Goal: Transaction & Acquisition: Purchase product/service

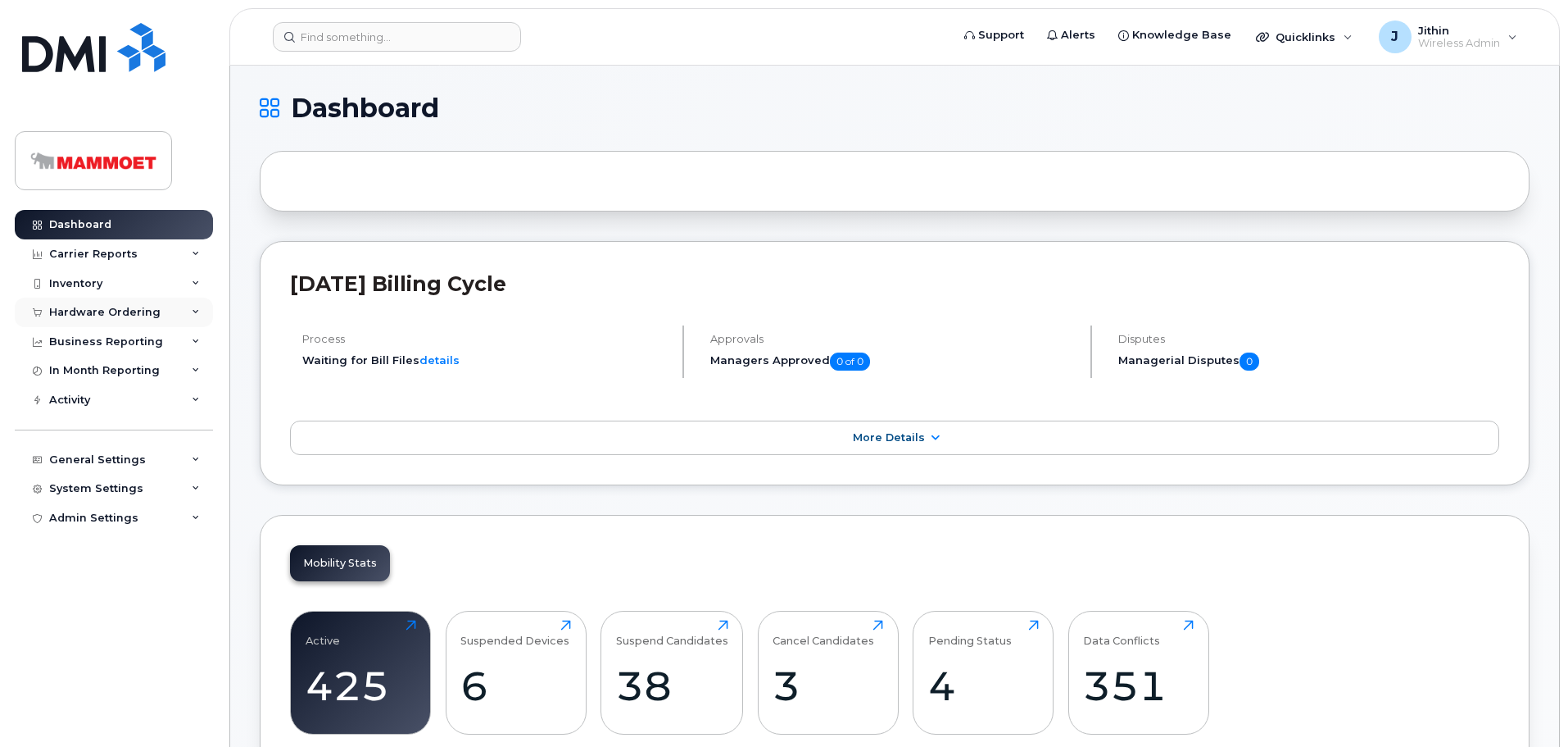
click at [68, 305] on div "Hardware Ordering" at bounding box center [114, 312] width 199 height 30
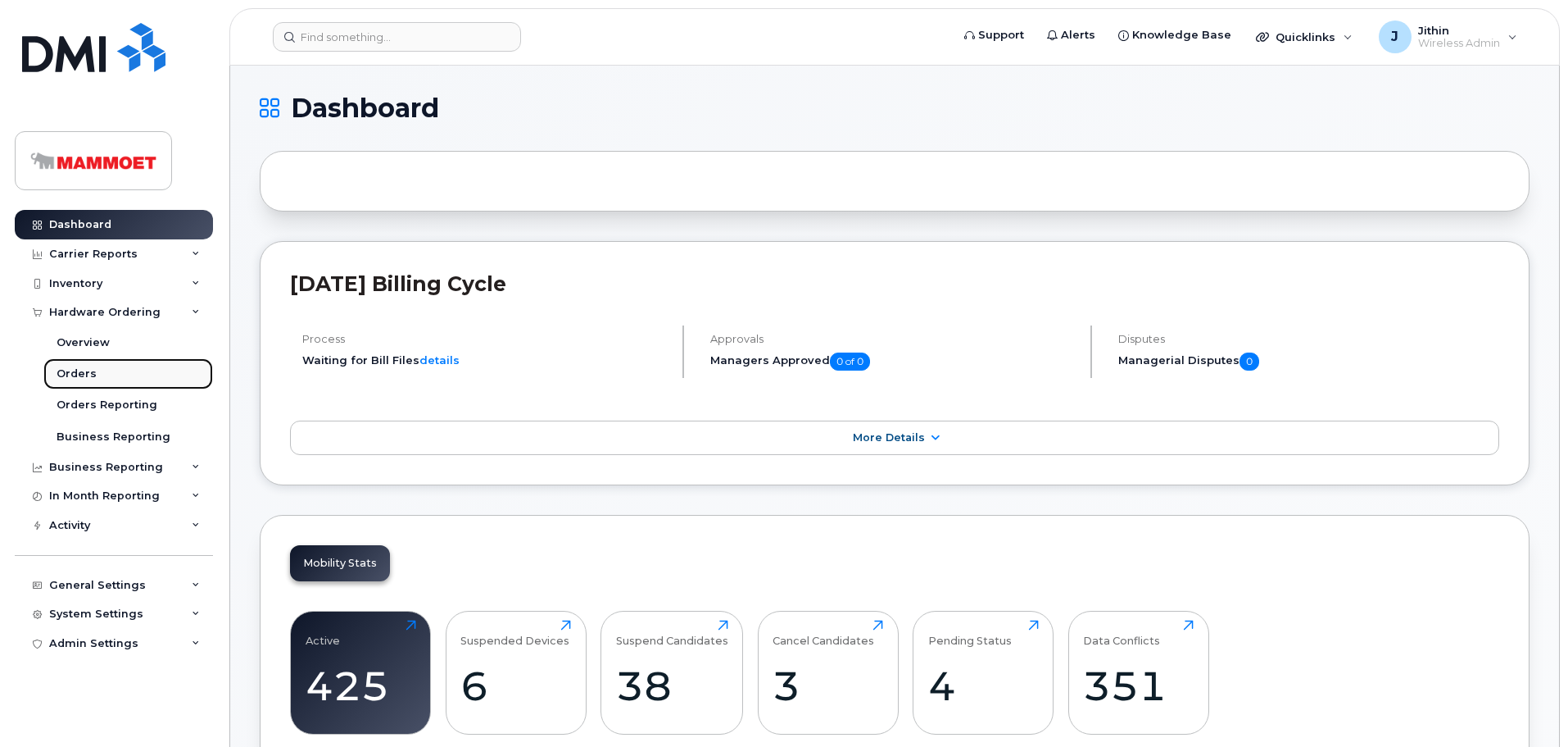
click at [83, 363] on link "Orders" at bounding box center [128, 374] width 170 height 31
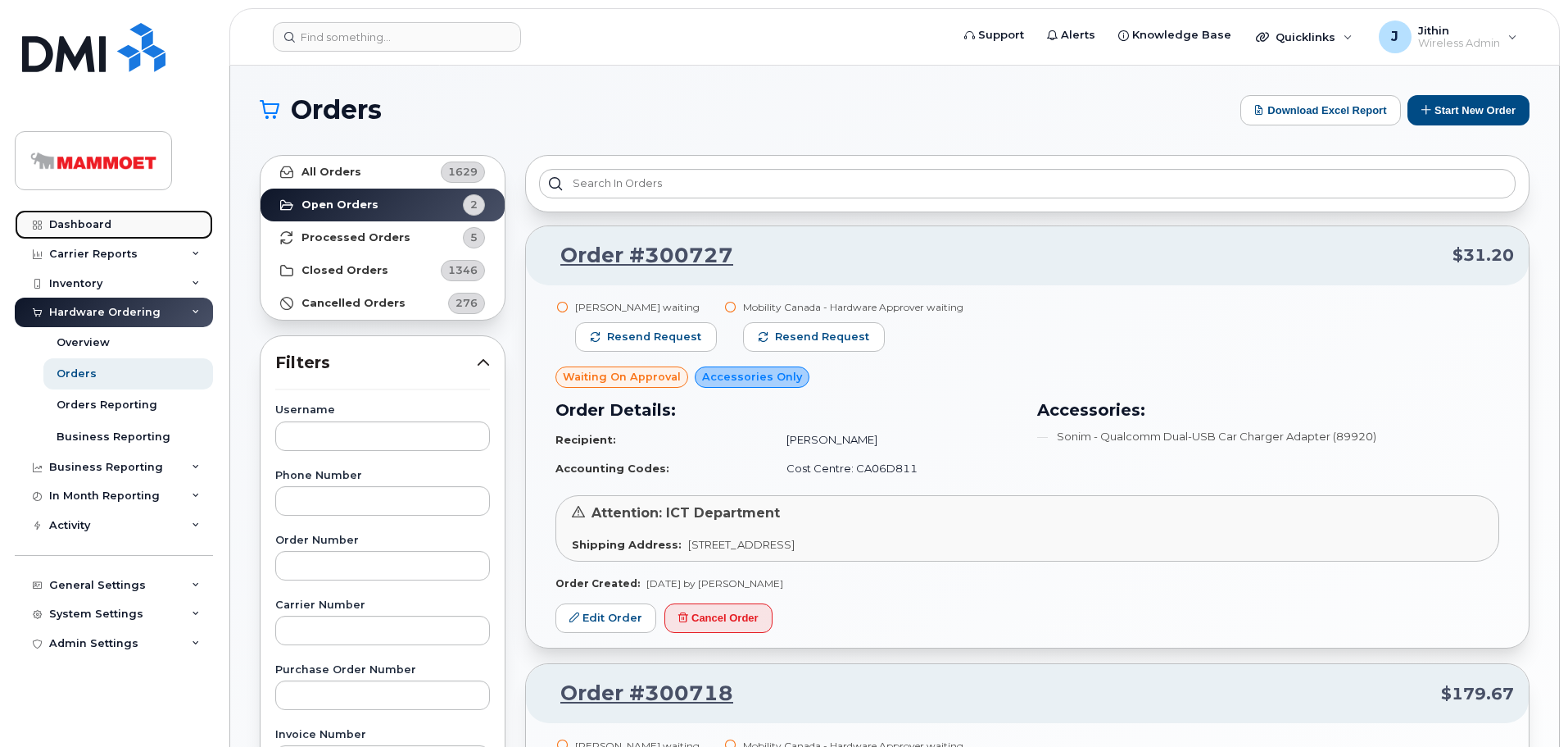
click at [70, 226] on div "Dashboard" at bounding box center [79, 224] width 63 height 13
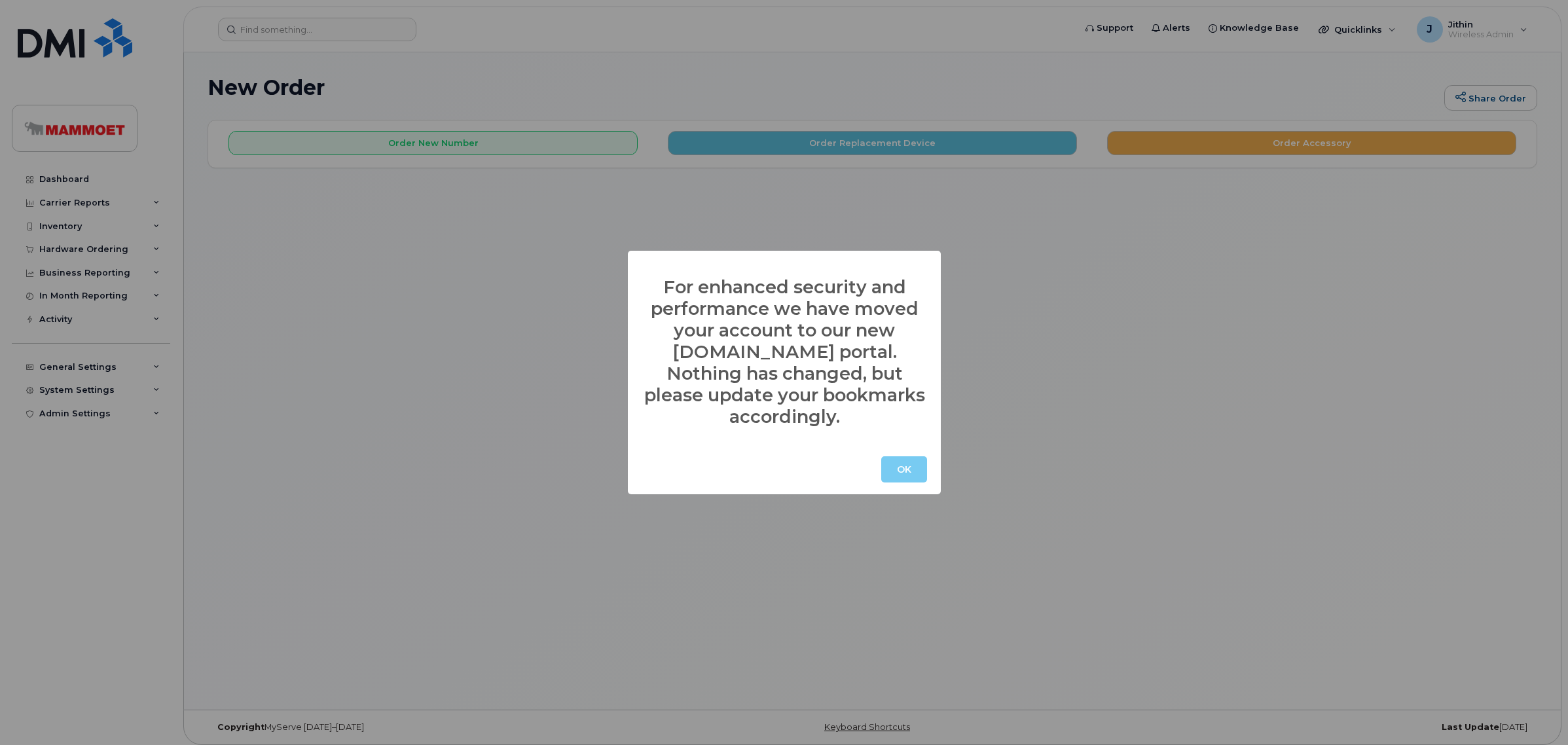
click at [891, 465] on button "OK" at bounding box center [904, 469] width 46 height 26
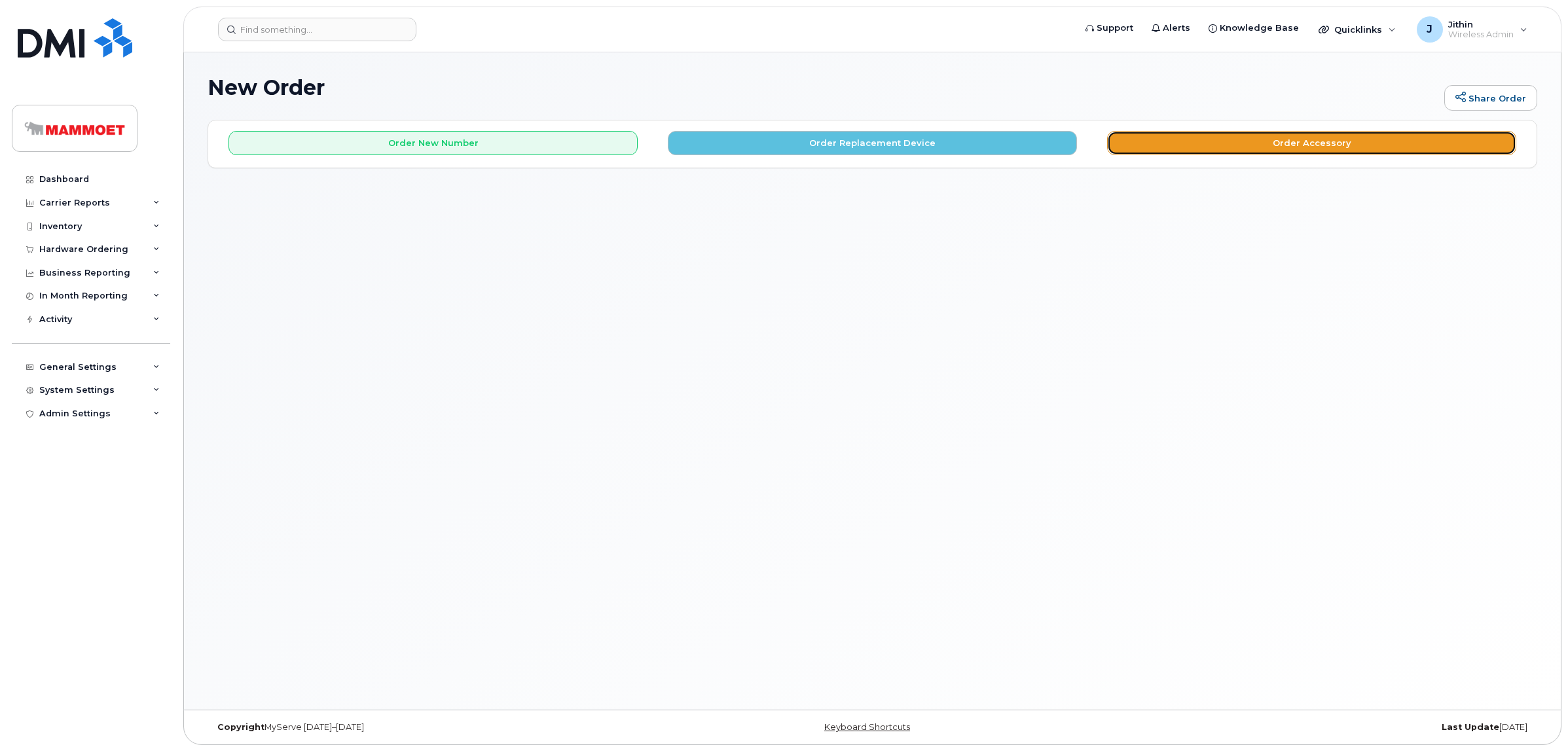
click at [1180, 152] on button "Order Accessory" at bounding box center [1312, 143] width 409 height 25
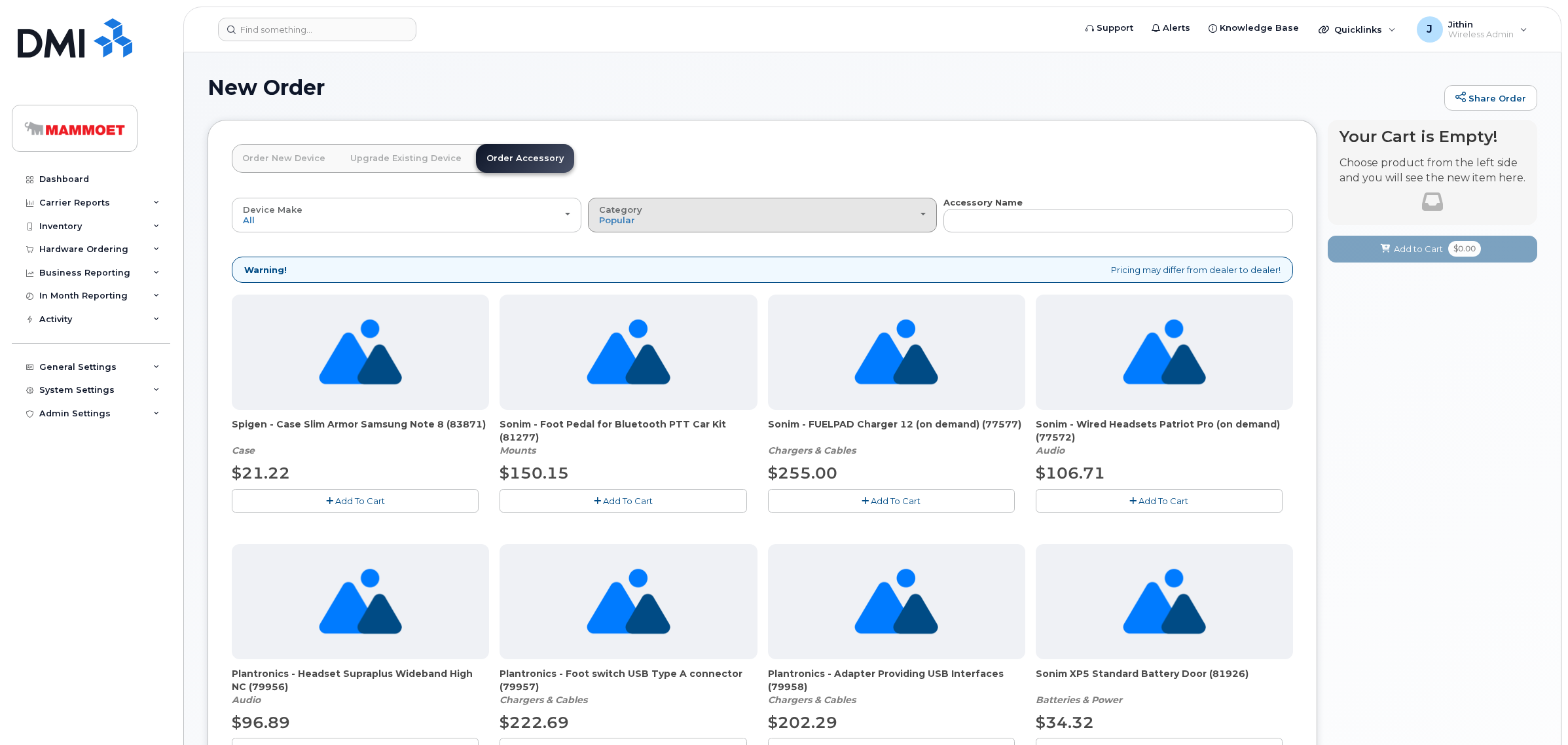
click at [705, 211] on div "Category Popular" at bounding box center [763, 215] width 327 height 21
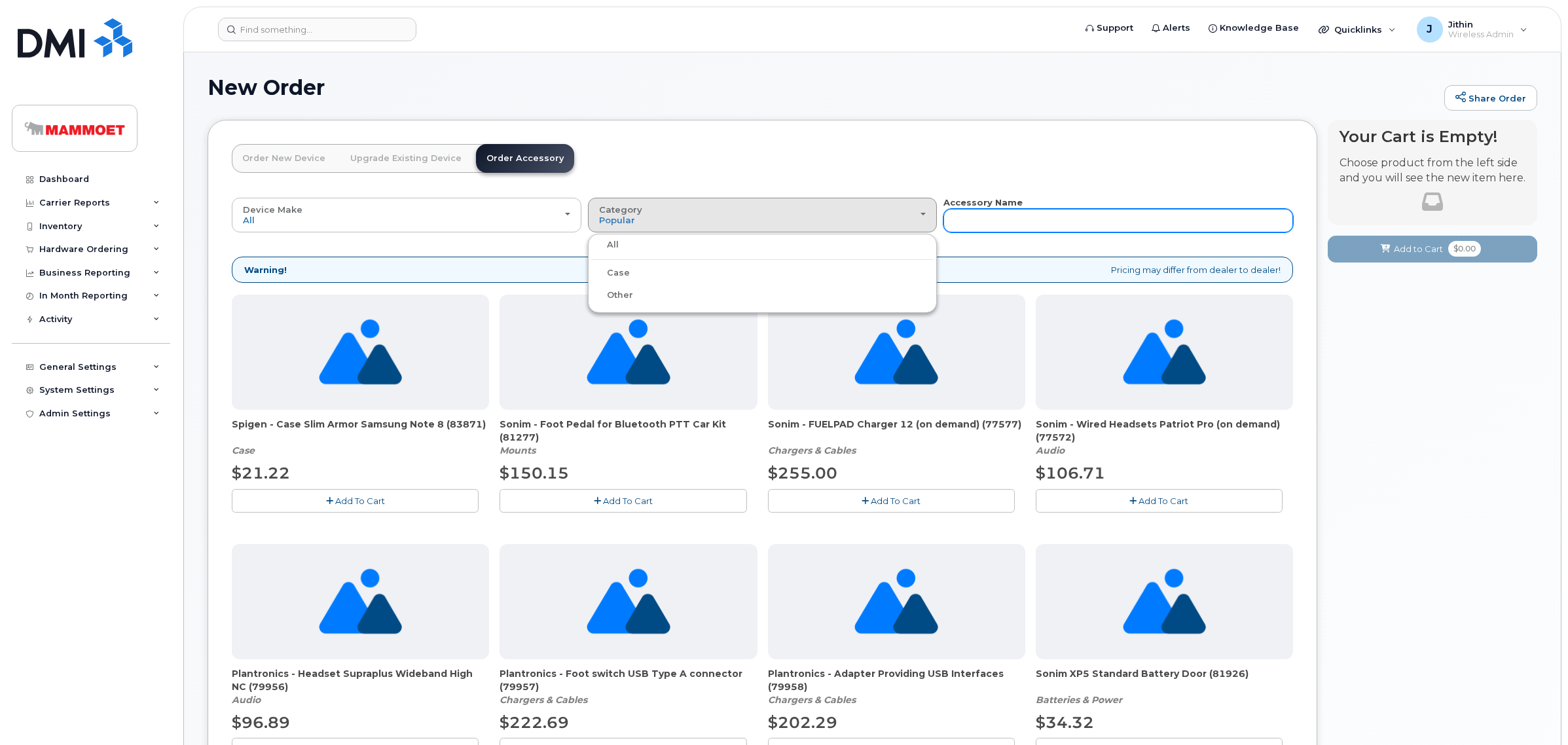
click at [1009, 216] on input "text" at bounding box center [1118, 221] width 350 height 24
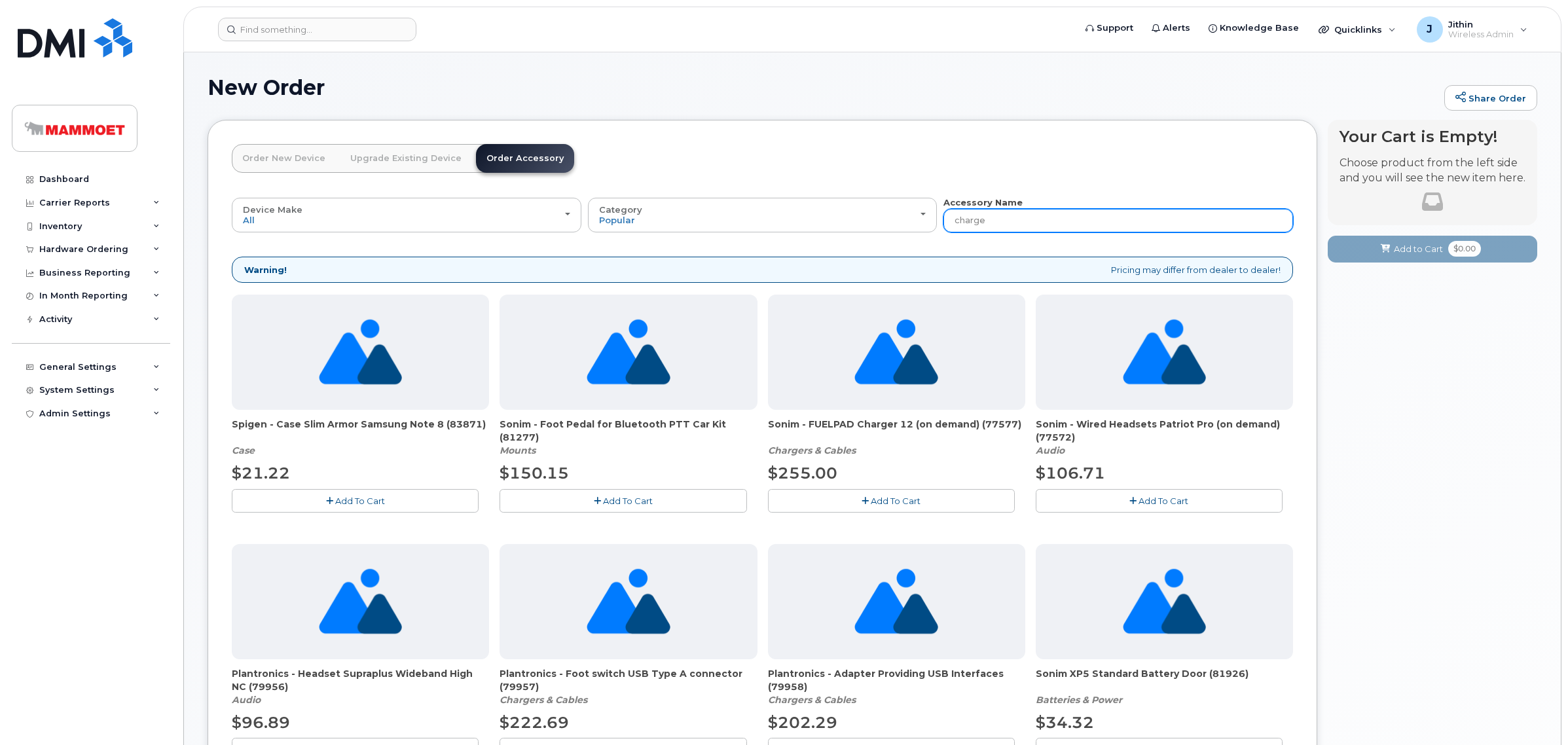
type input "charger"
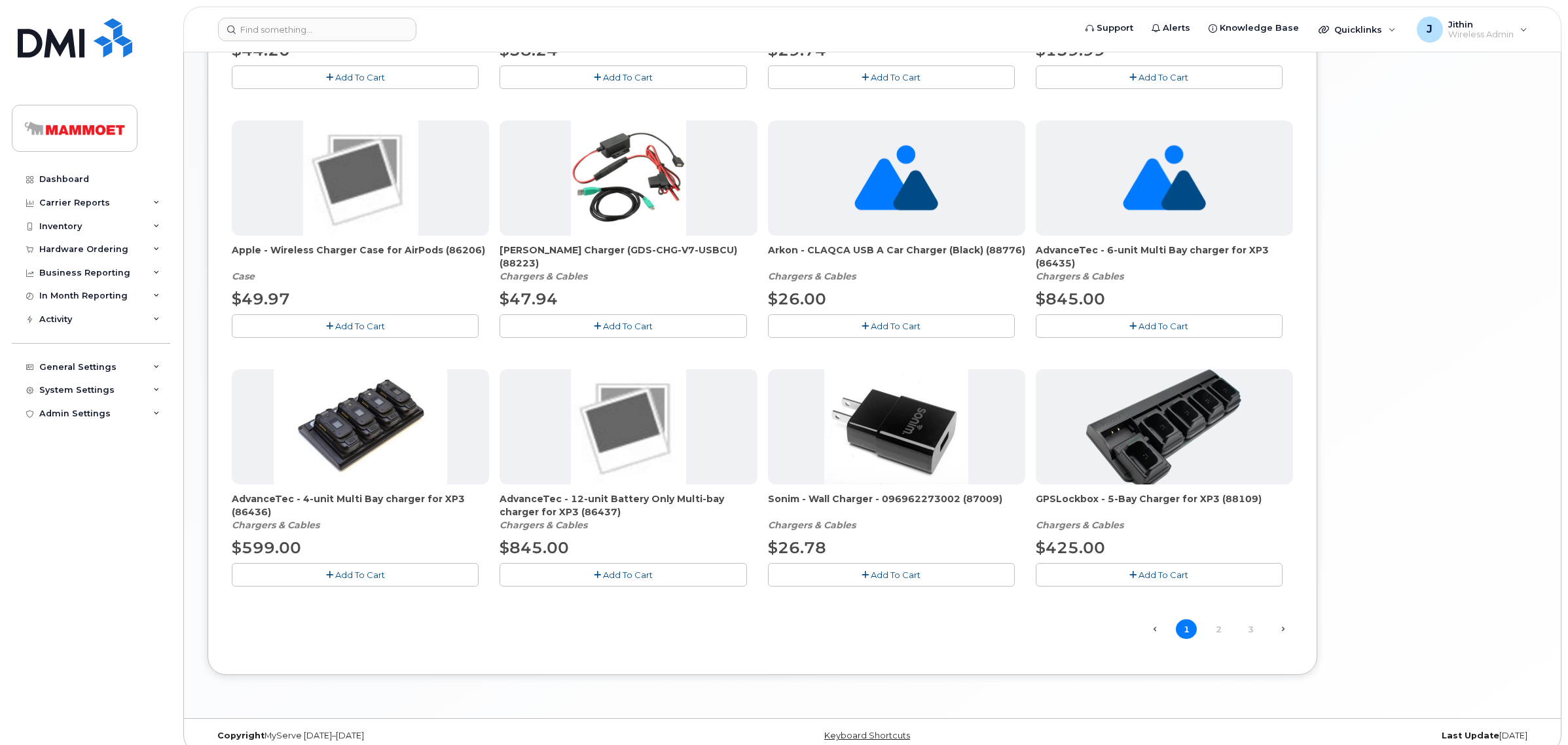
scroll to position [689, 0]
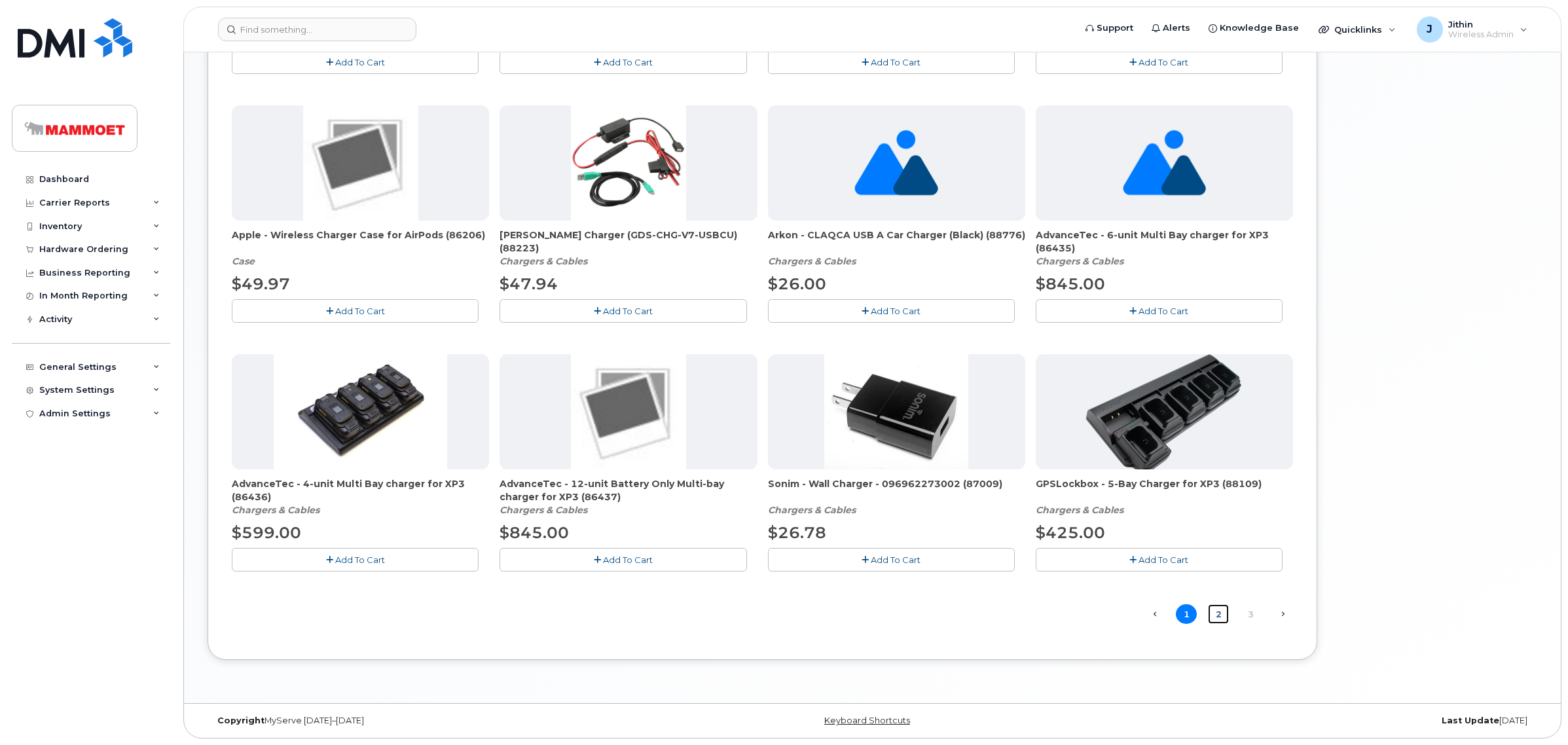
click at [1220, 617] on link "2" at bounding box center [1218, 614] width 21 height 21
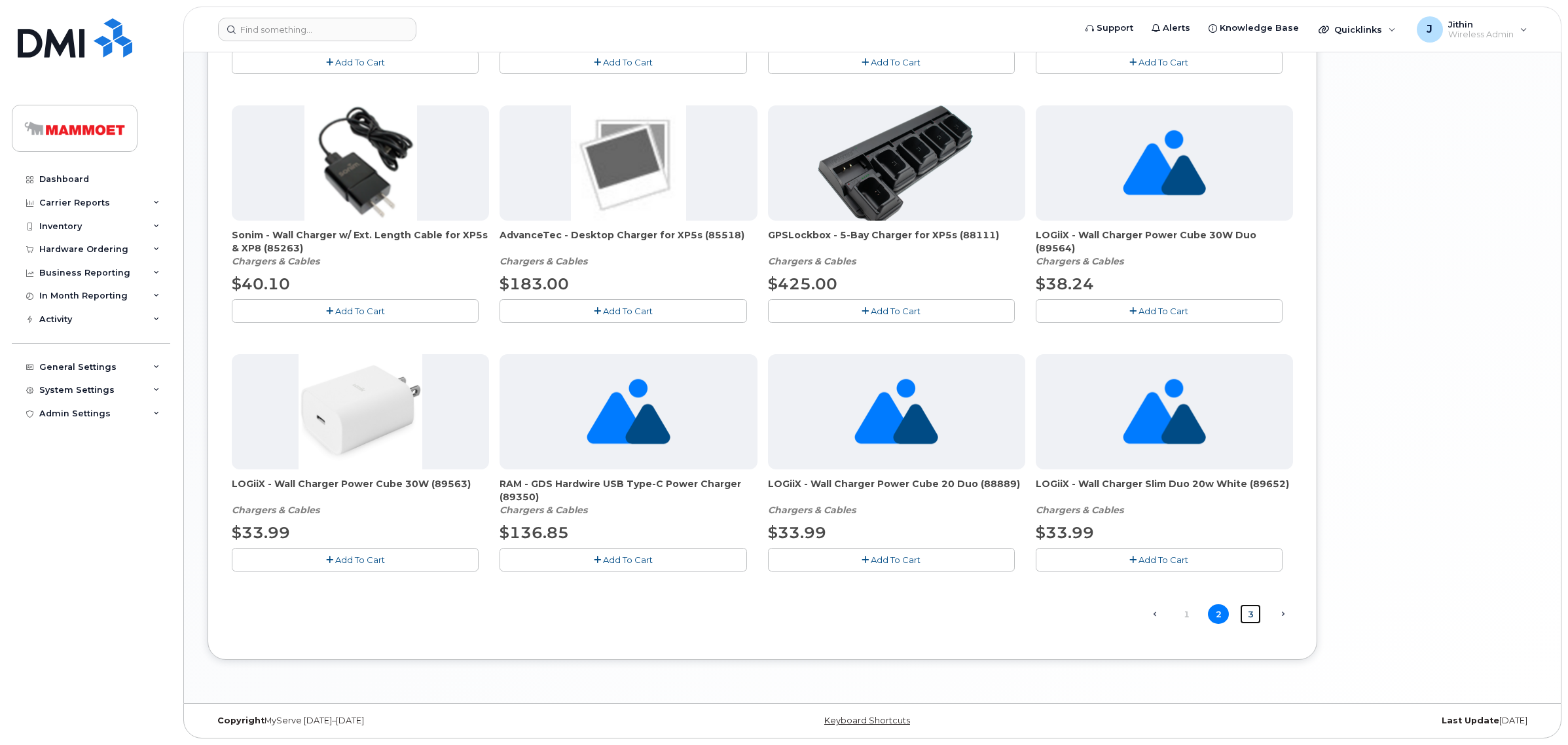
click at [1254, 610] on link "3" at bounding box center [1250, 614] width 21 height 21
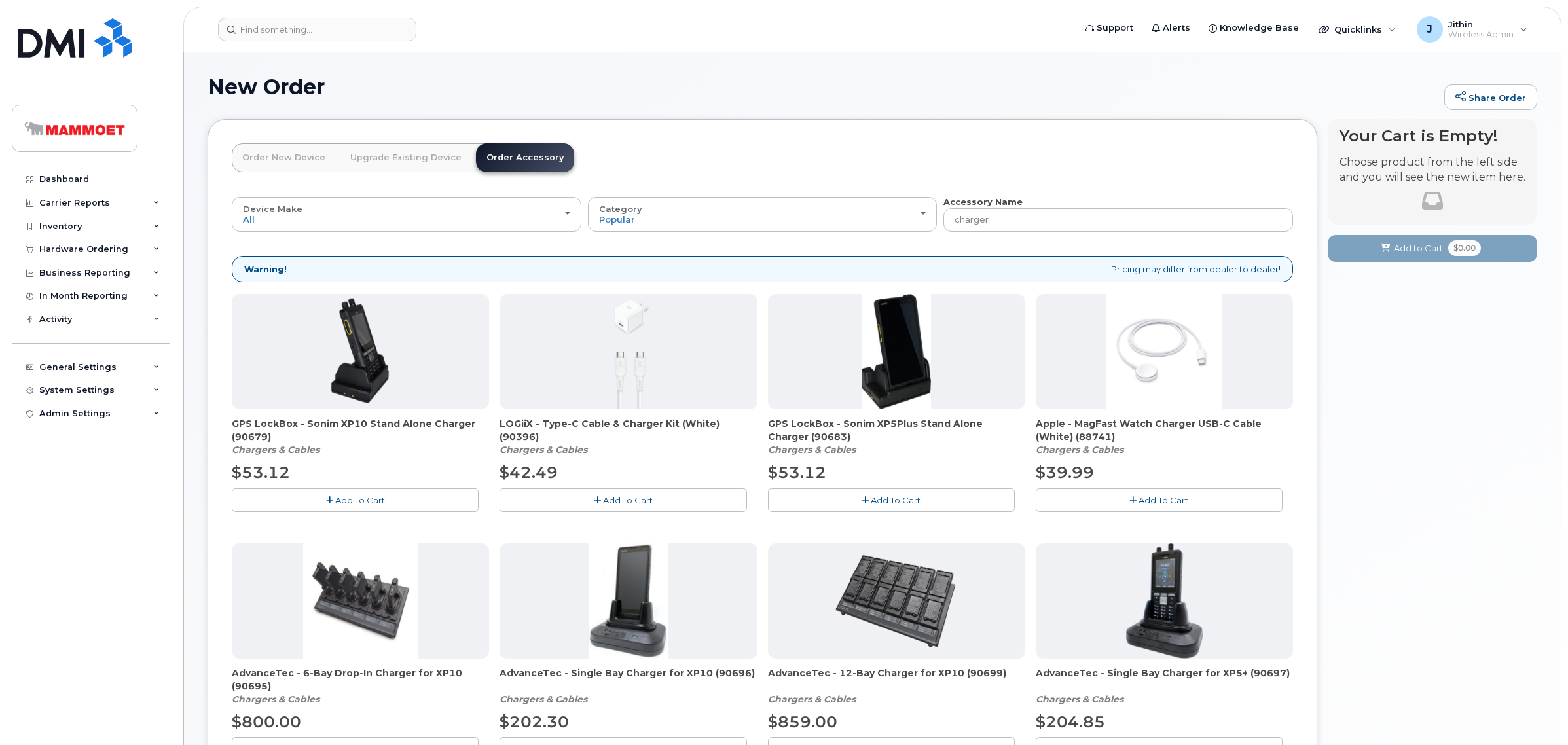
scroll to position [0, 0]
click at [955, 218] on input "charger" at bounding box center [1118, 221] width 350 height 24
type input "car charger"
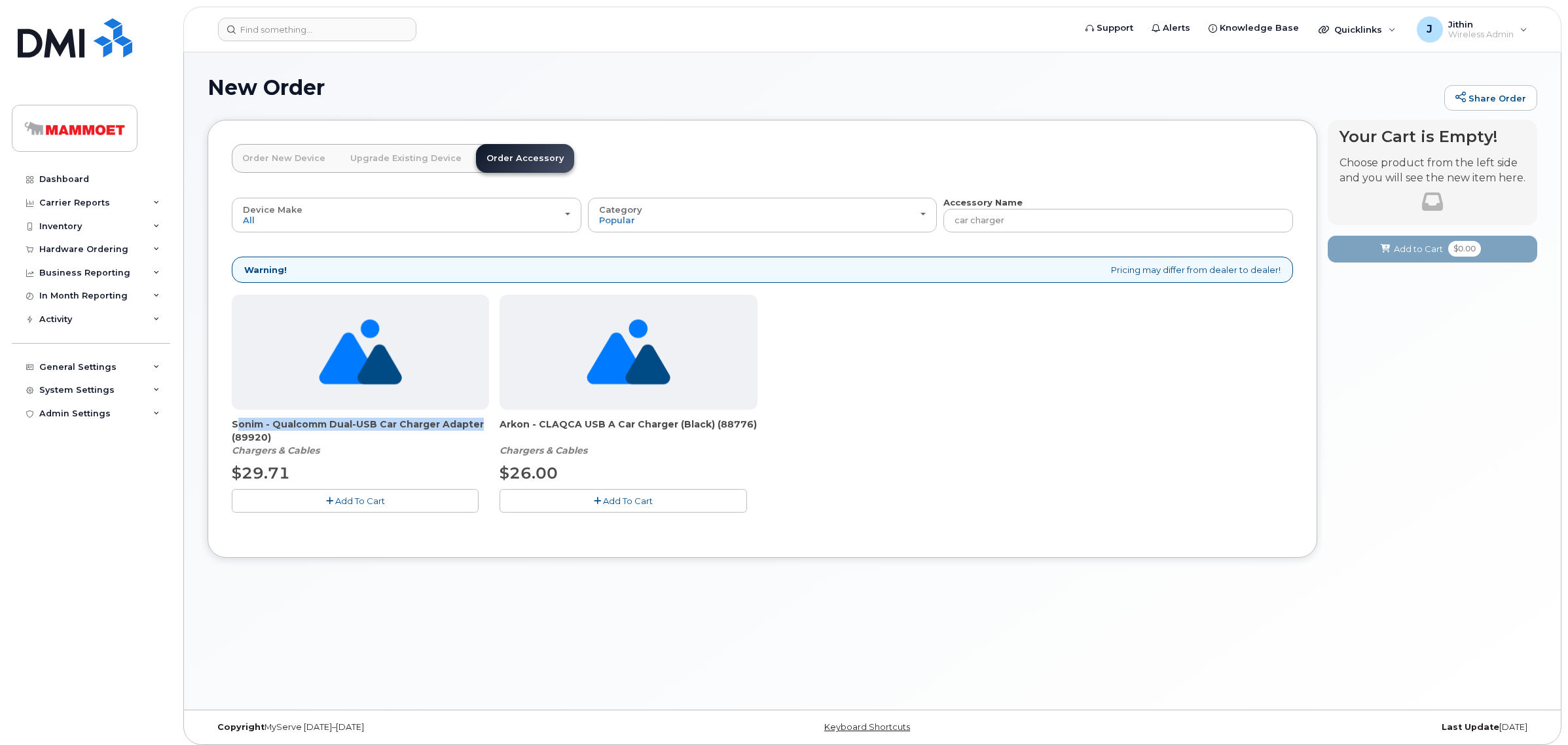
drag, startPoint x: 233, startPoint y: 424, endPoint x: 475, endPoint y: 424, distance: 242.0
click at [475, 424] on span "Sonim - Qualcomm Dual-USB Car Charger Adapter (89920)" at bounding box center [360, 430] width 257 height 26
copy span "Sonim - Qualcomm Dual-USB Car Charger Adapter"
click at [377, 496] on span "Add To Cart" at bounding box center [359, 501] width 50 height 10
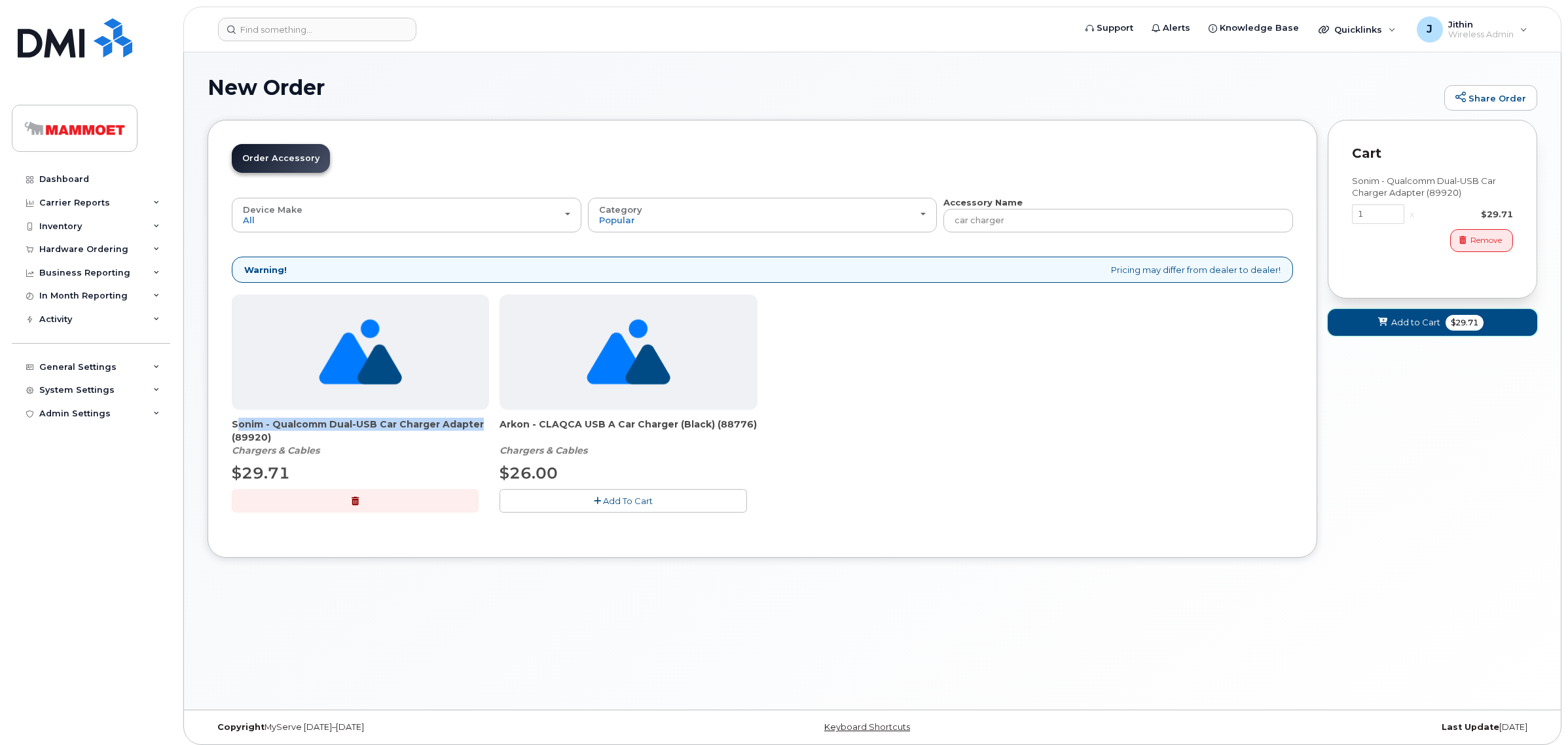
click at [1397, 324] on span "Add to Cart" at bounding box center [1416, 322] width 49 height 13
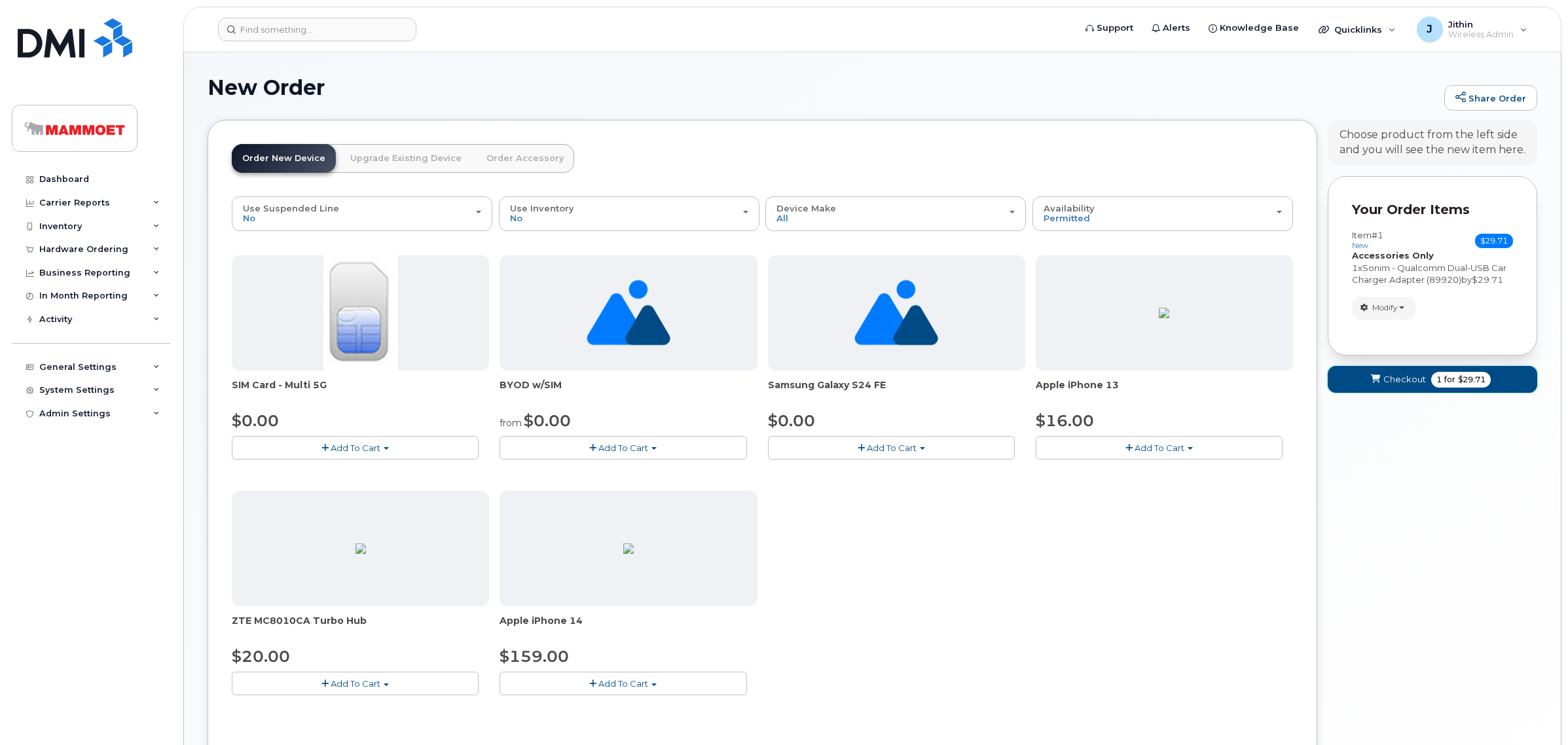
click at [1378, 378] on icon "submit" at bounding box center [1375, 379] width 10 height 9
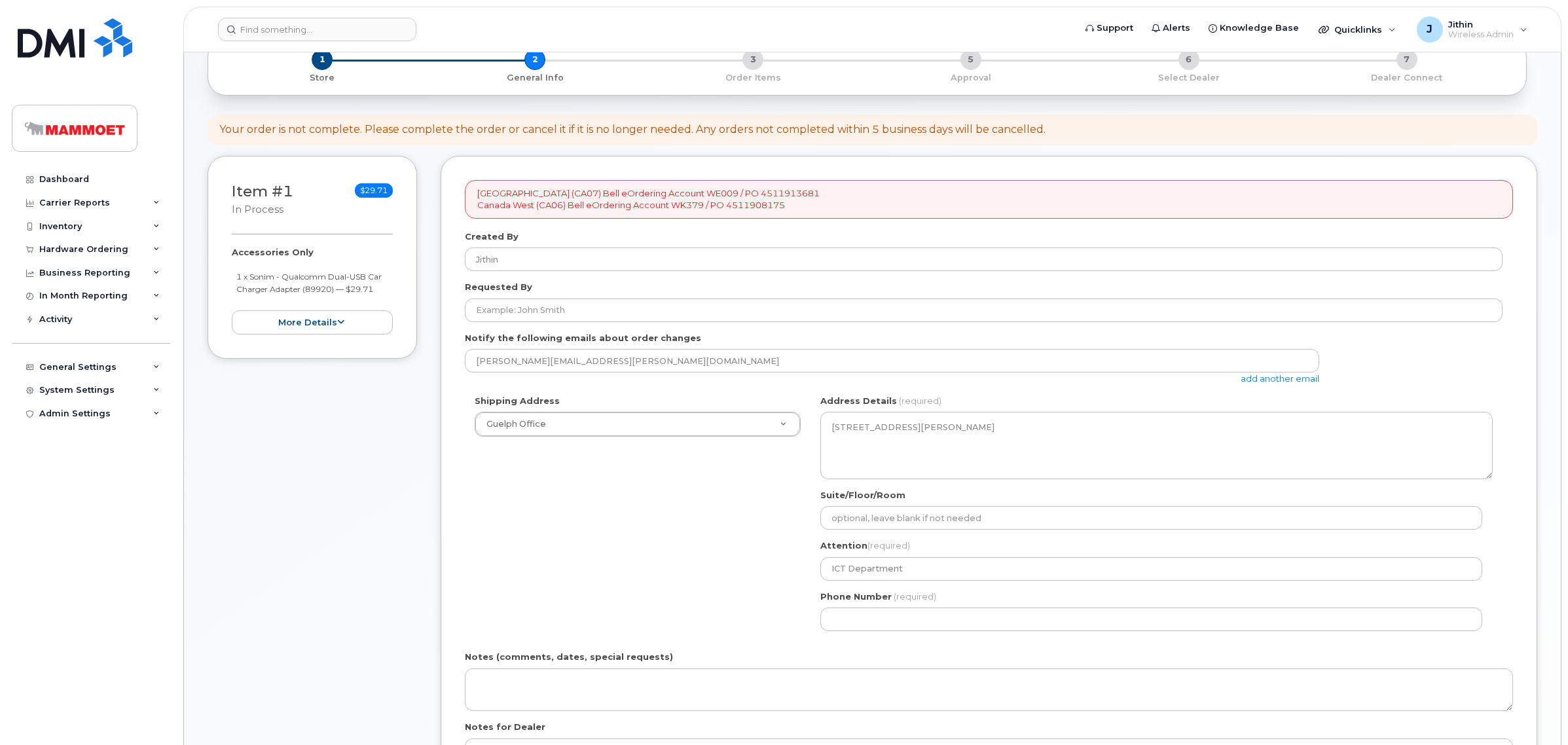
scroll to position [163, 0]
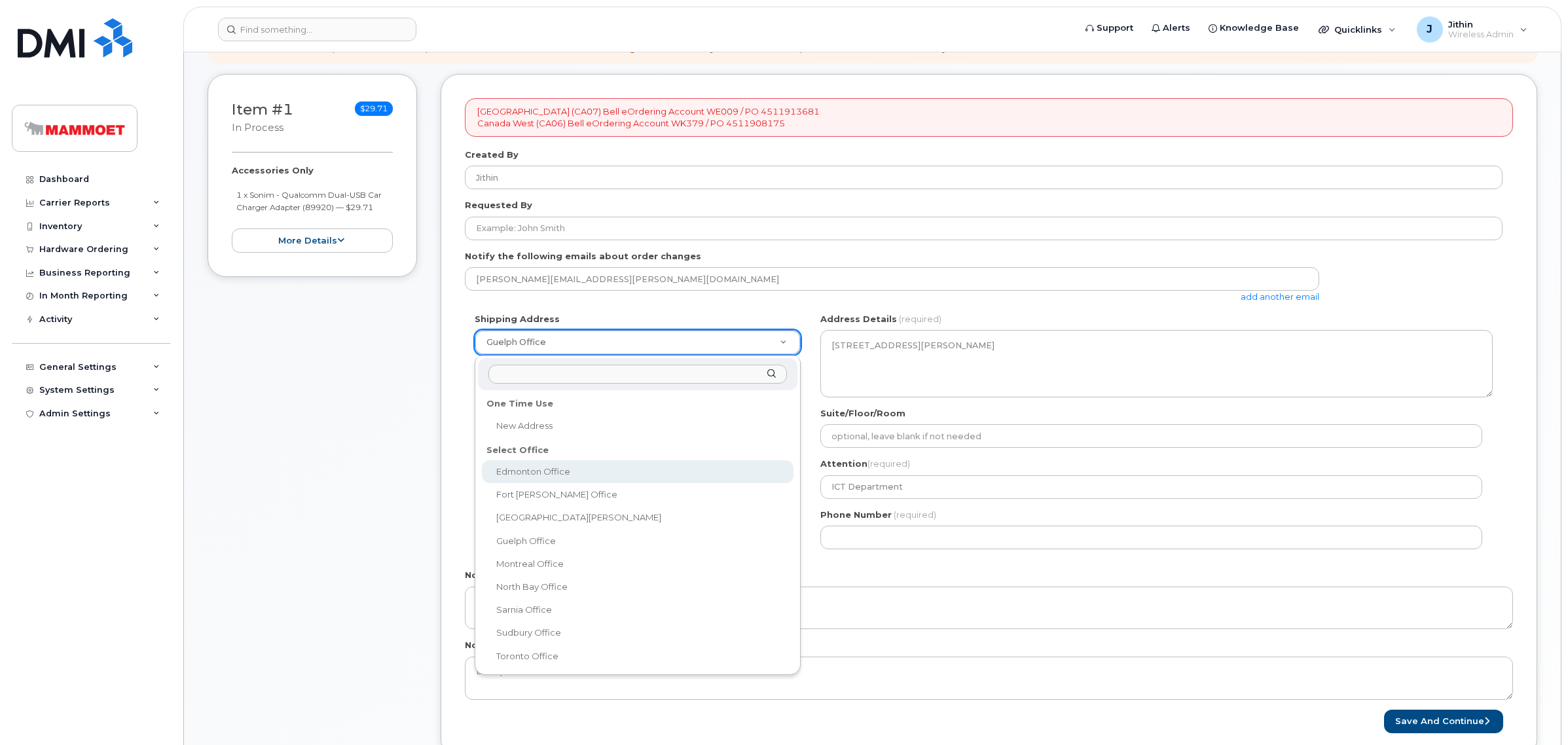
select select
type textarea "12920 33 St NE Edmonton Alberta T6S 1H6"
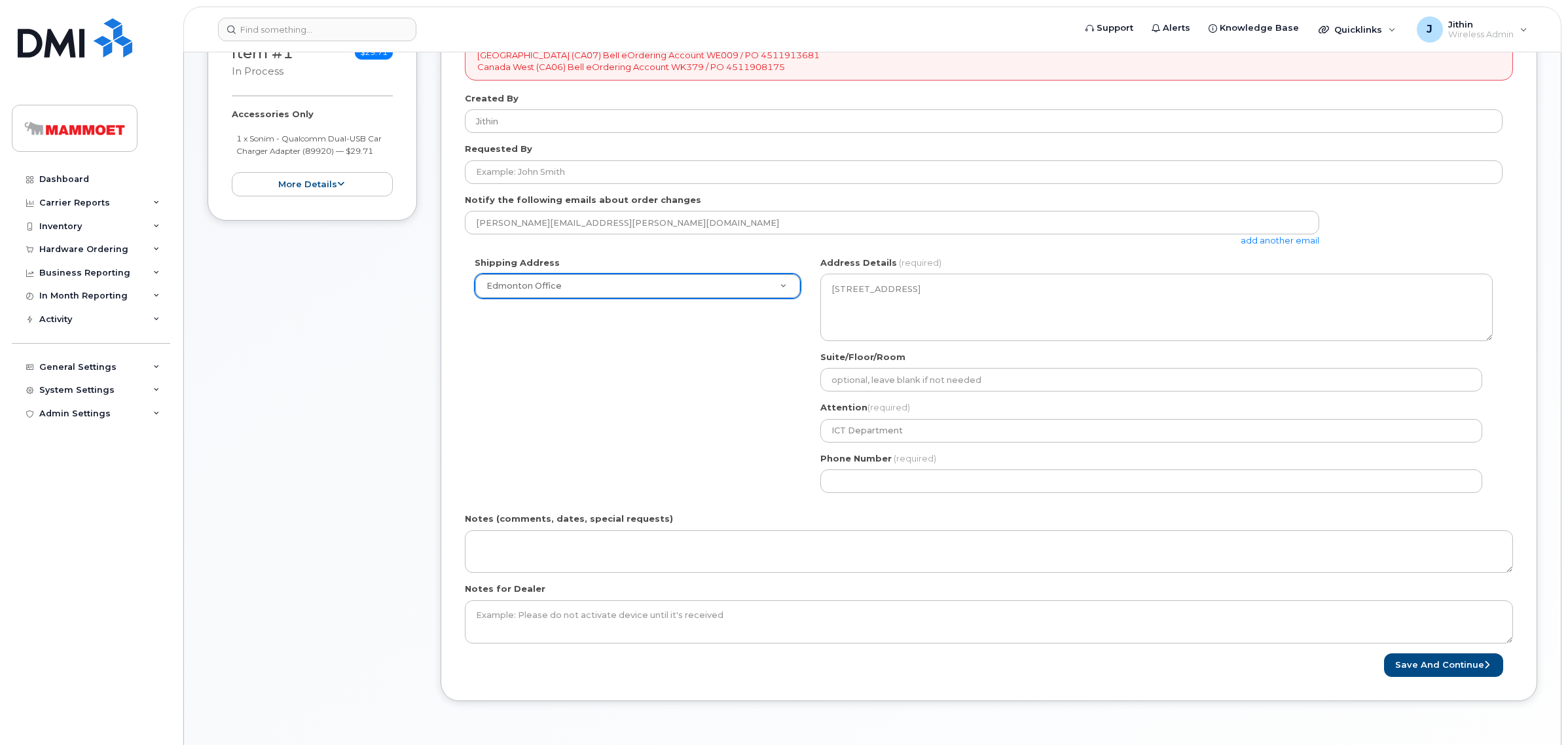
scroll to position [245, 0]
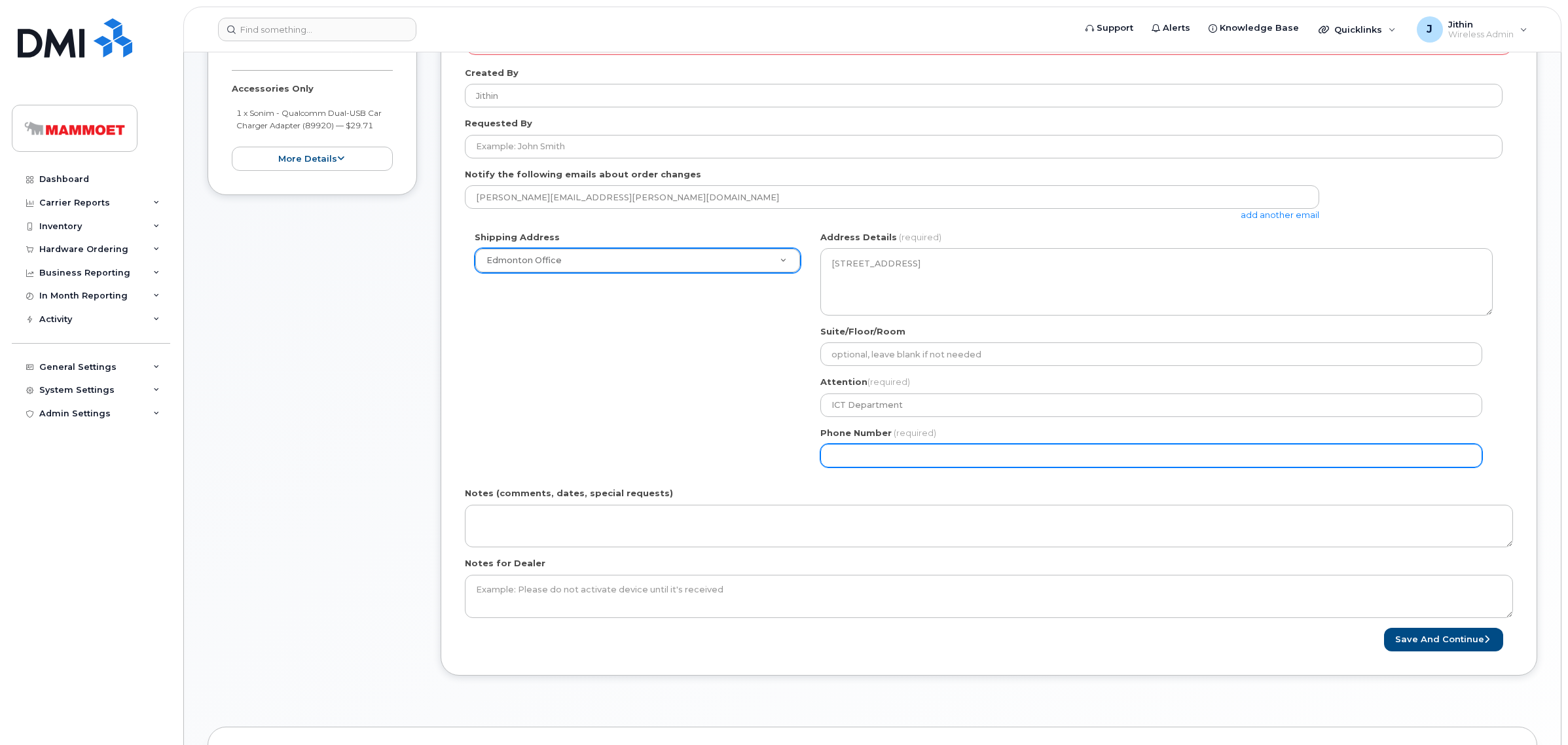
click at [866, 462] on input "Phone Number" at bounding box center [1151, 455] width 662 height 24
select select
type input "780293790"
select select
type input "7802937908"
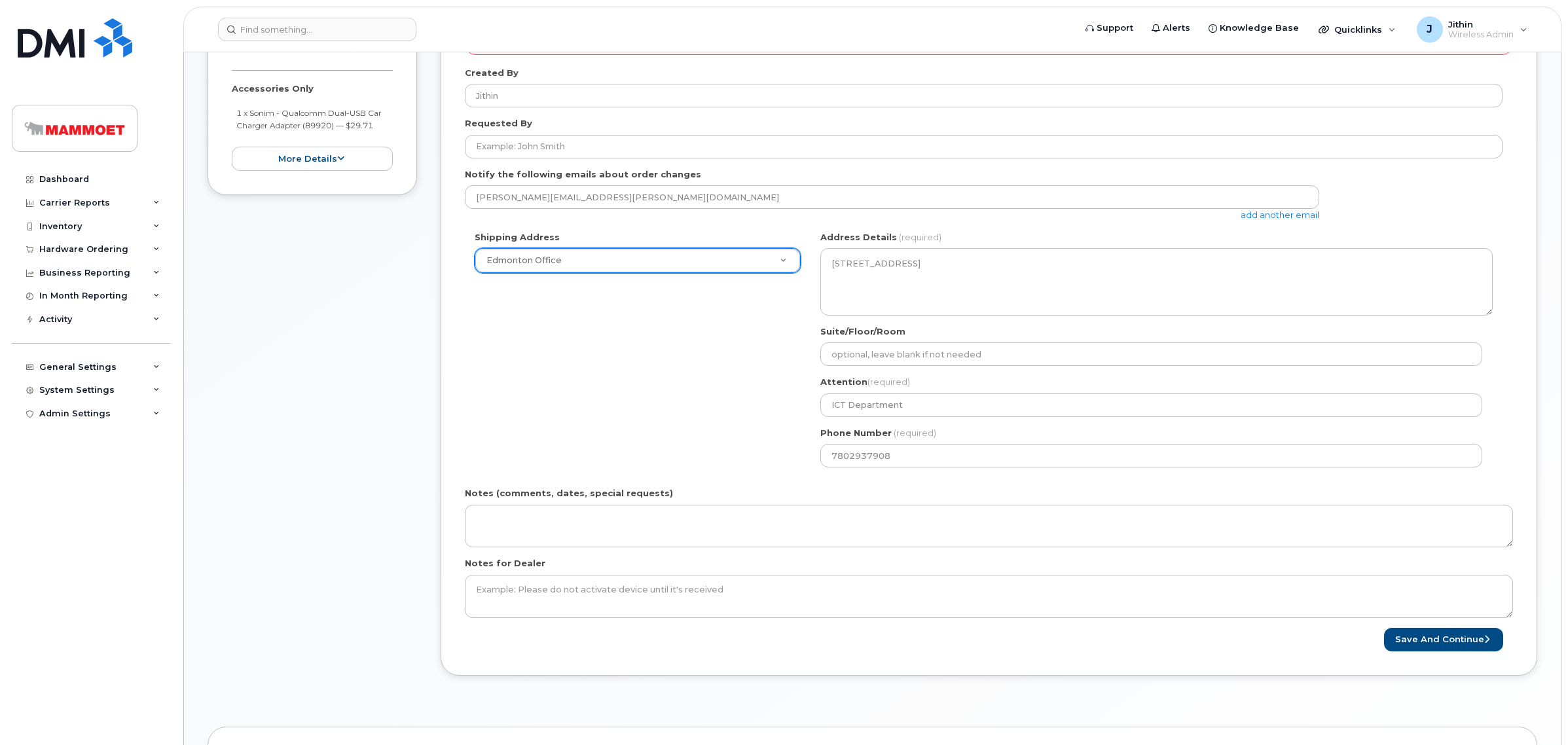
click at [682, 407] on div "Shipping Address Edmonton Office New Address Edmonton Office Fort McKay Office …" at bounding box center [984, 354] width 1038 height 246
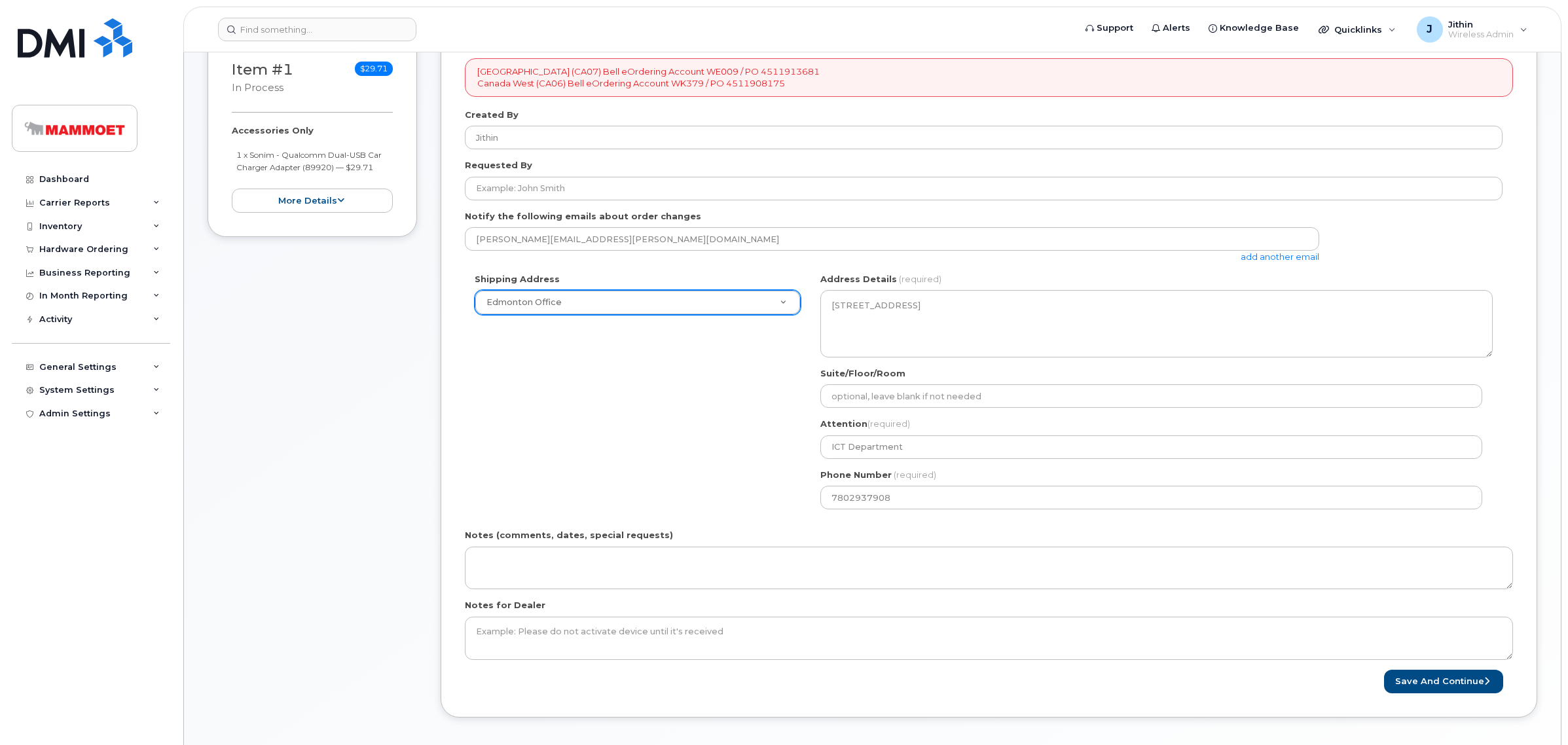
scroll to position [163, 0]
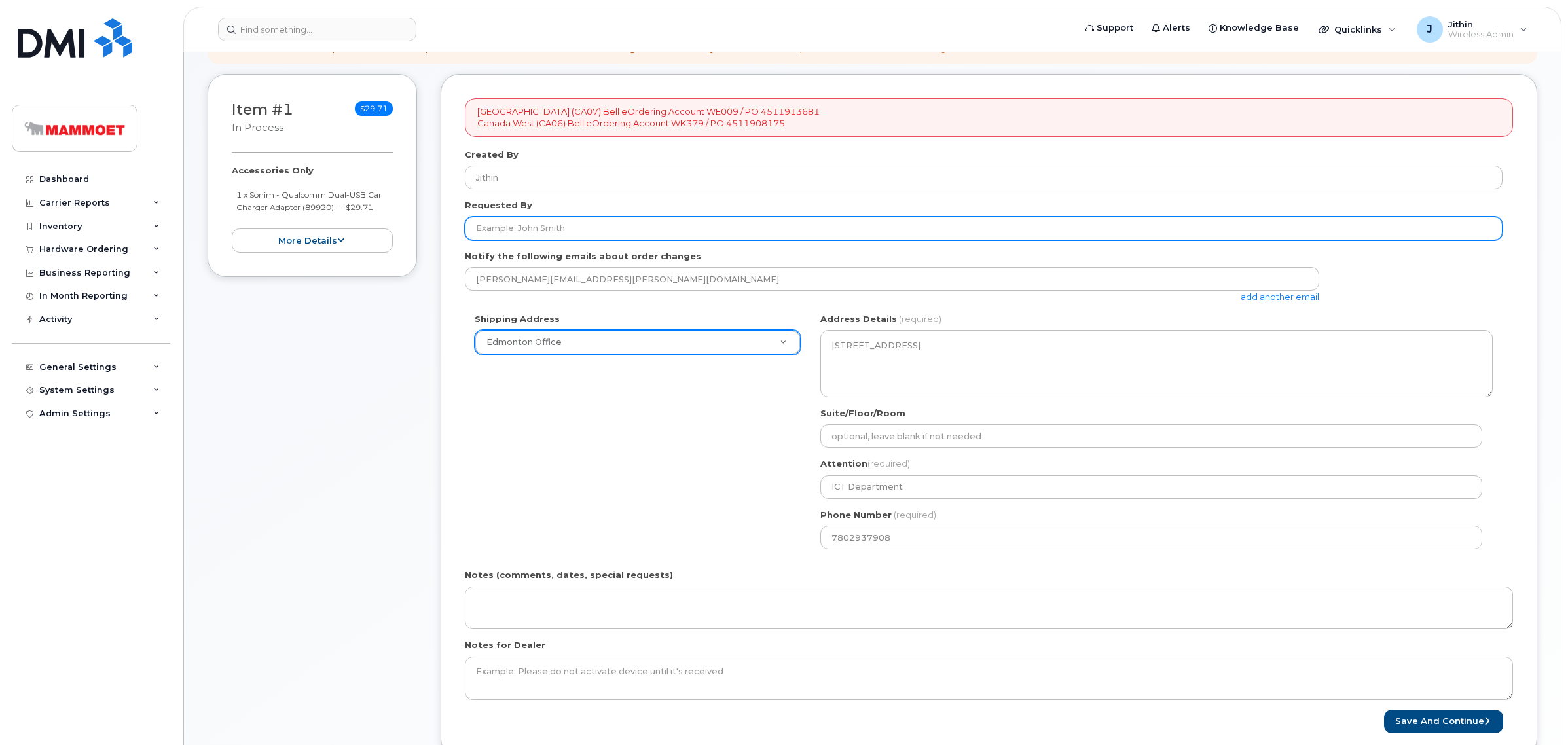
click at [563, 229] on input "Requested By" at bounding box center [984, 228] width 1038 height 24
drag, startPoint x: 544, startPoint y: 226, endPoint x: 345, endPoint y: 223, distance: 199.0
click at [345, 223] on div "Item #1 in process $29.71 Accessories Only 1 x Sonim - Qualcomm Dual-USB Car Ch…" at bounding box center [873, 425] width 1330 height 704
type input "Jithin John"
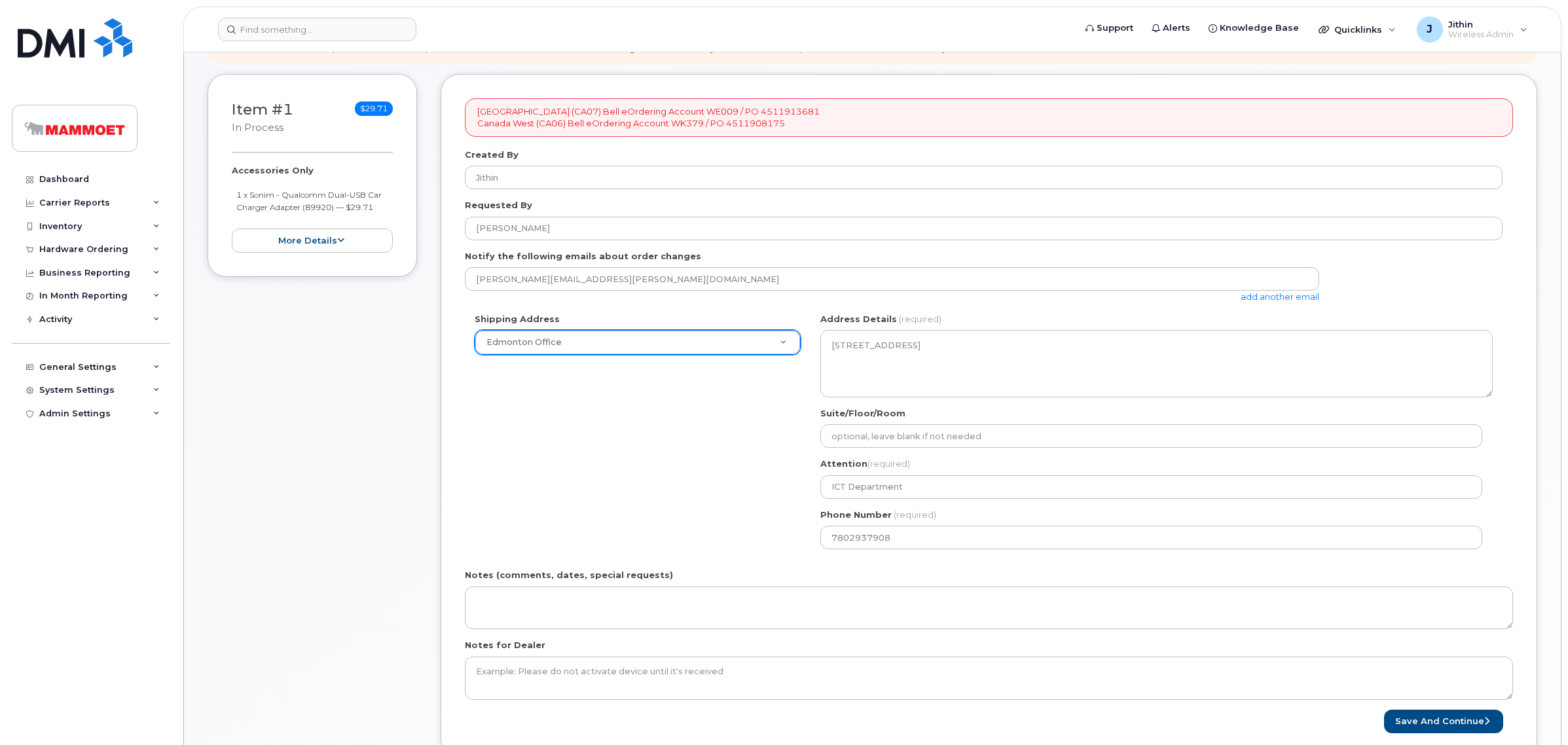
click at [580, 402] on div "Shipping Address Edmonton Office New Address Edmonton Office Fort McKay Office …" at bounding box center [984, 436] width 1038 height 246
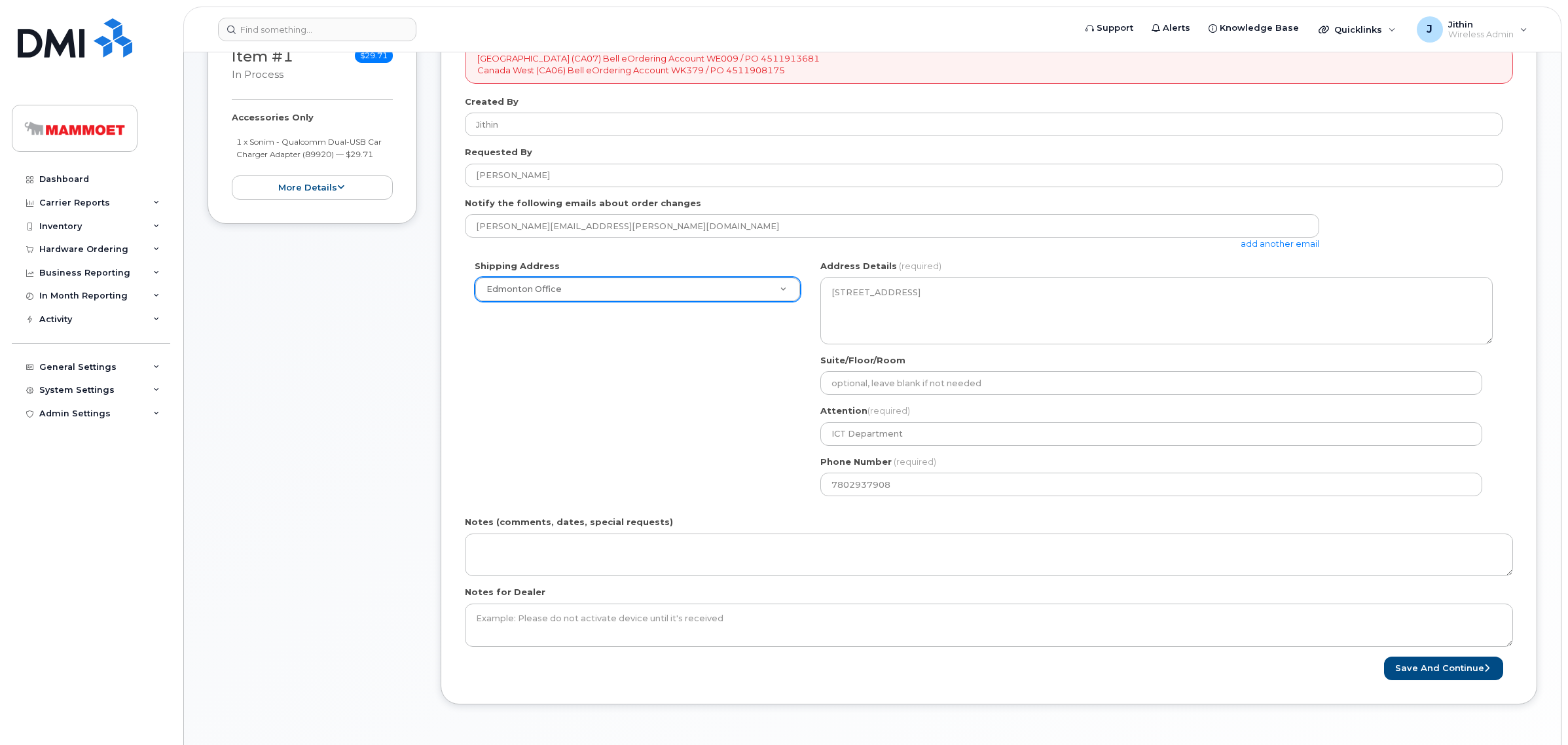
scroll to position [245, 0]
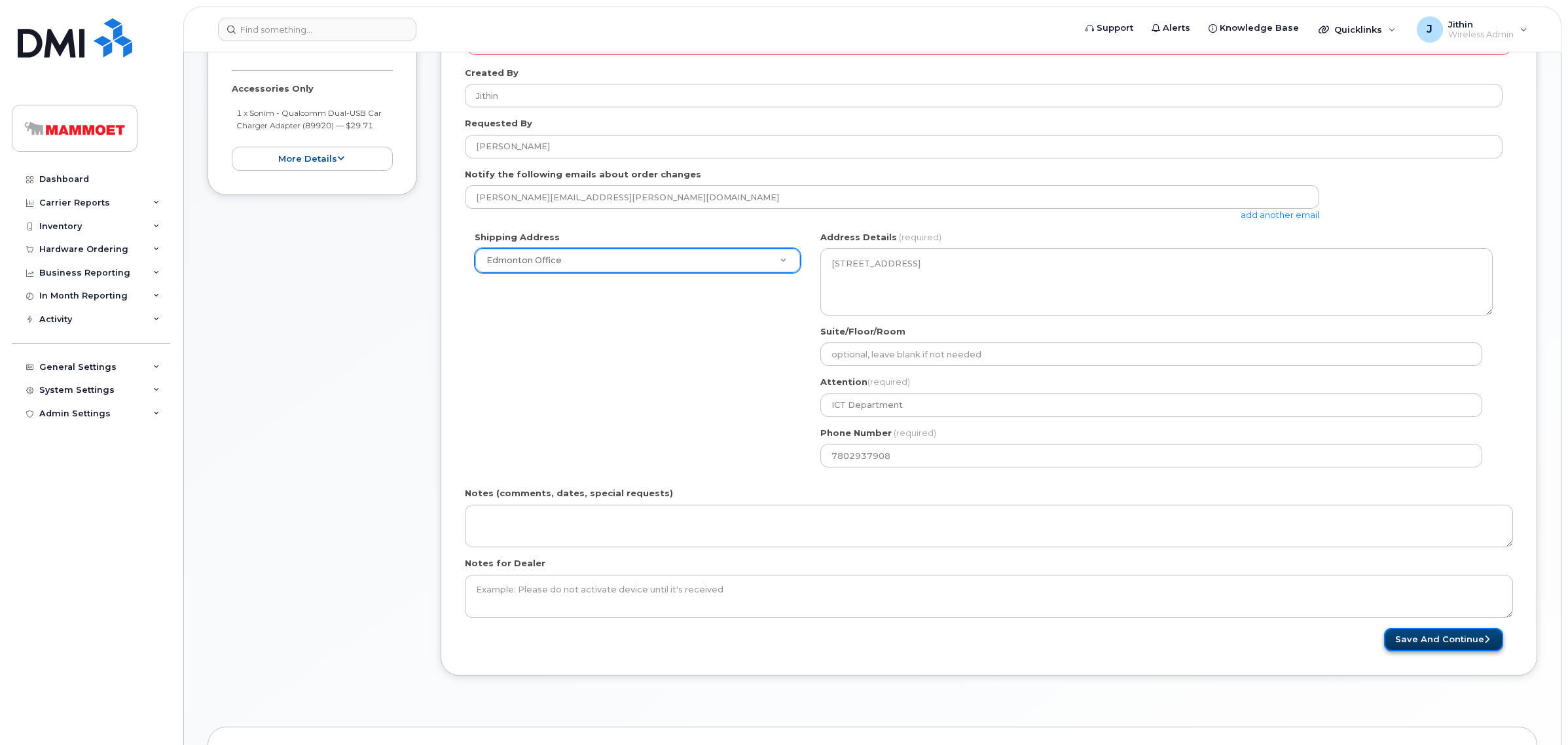
click at [1432, 649] on button "Save and Continue" at bounding box center [1443, 639] width 119 height 25
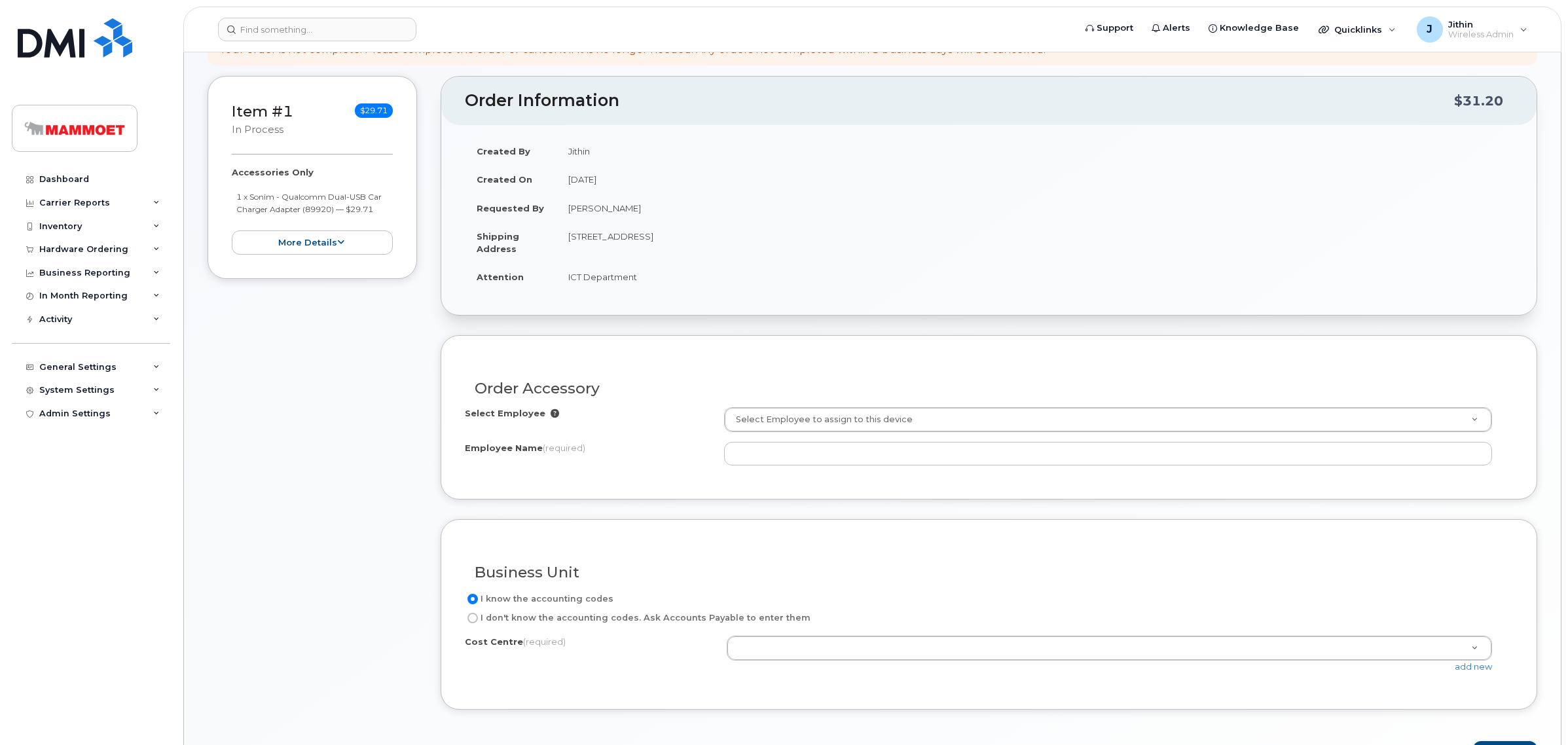
scroll to position [163, 0]
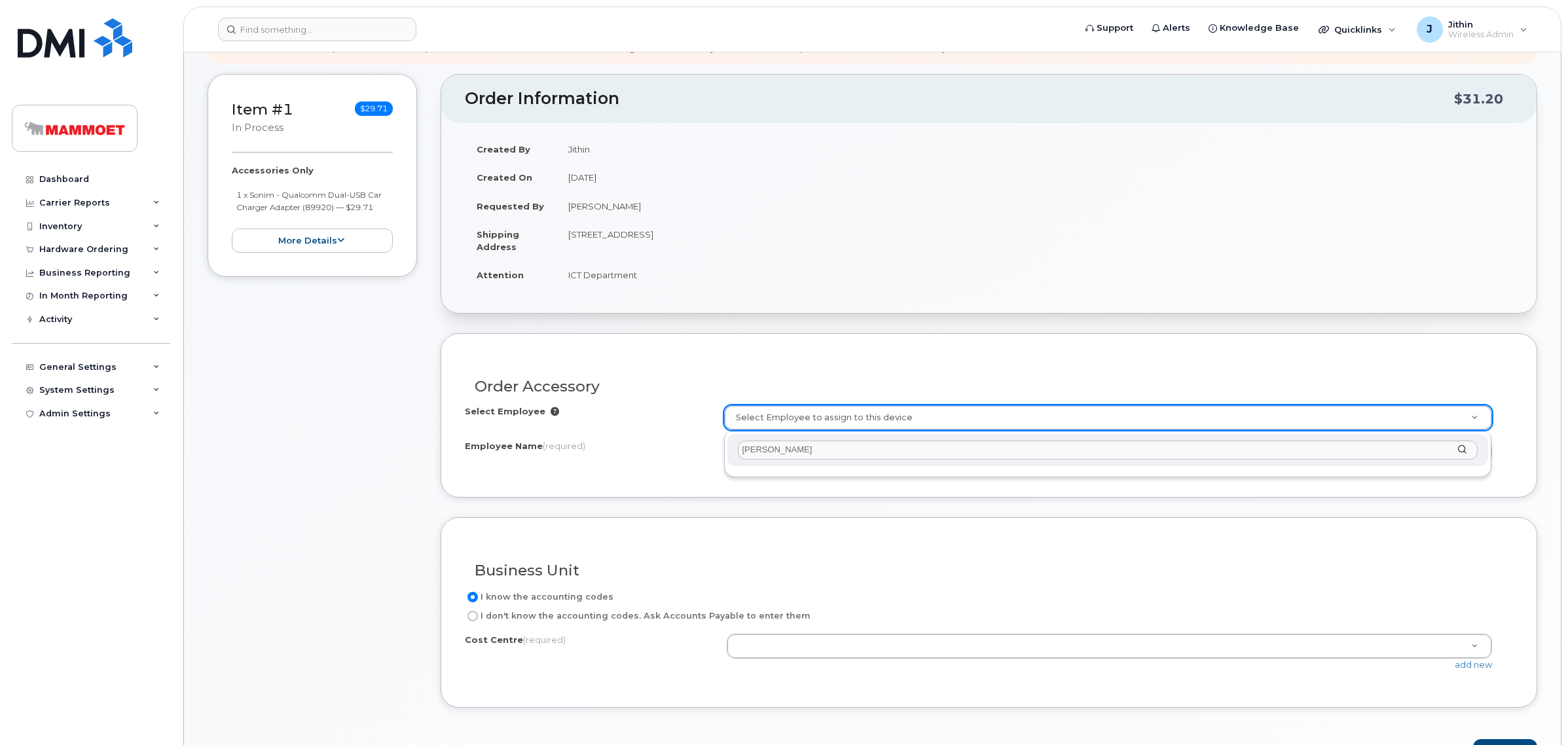
type input "jithin"
drag, startPoint x: 780, startPoint y: 449, endPoint x: 637, endPoint y: 448, distance: 143.0
click at [637, 448] on body "Support Alerts Knowledge Base Quicklinks Suspend / Cancel Device Change SIM Car…" at bounding box center [784, 625] width 1568 height 1577
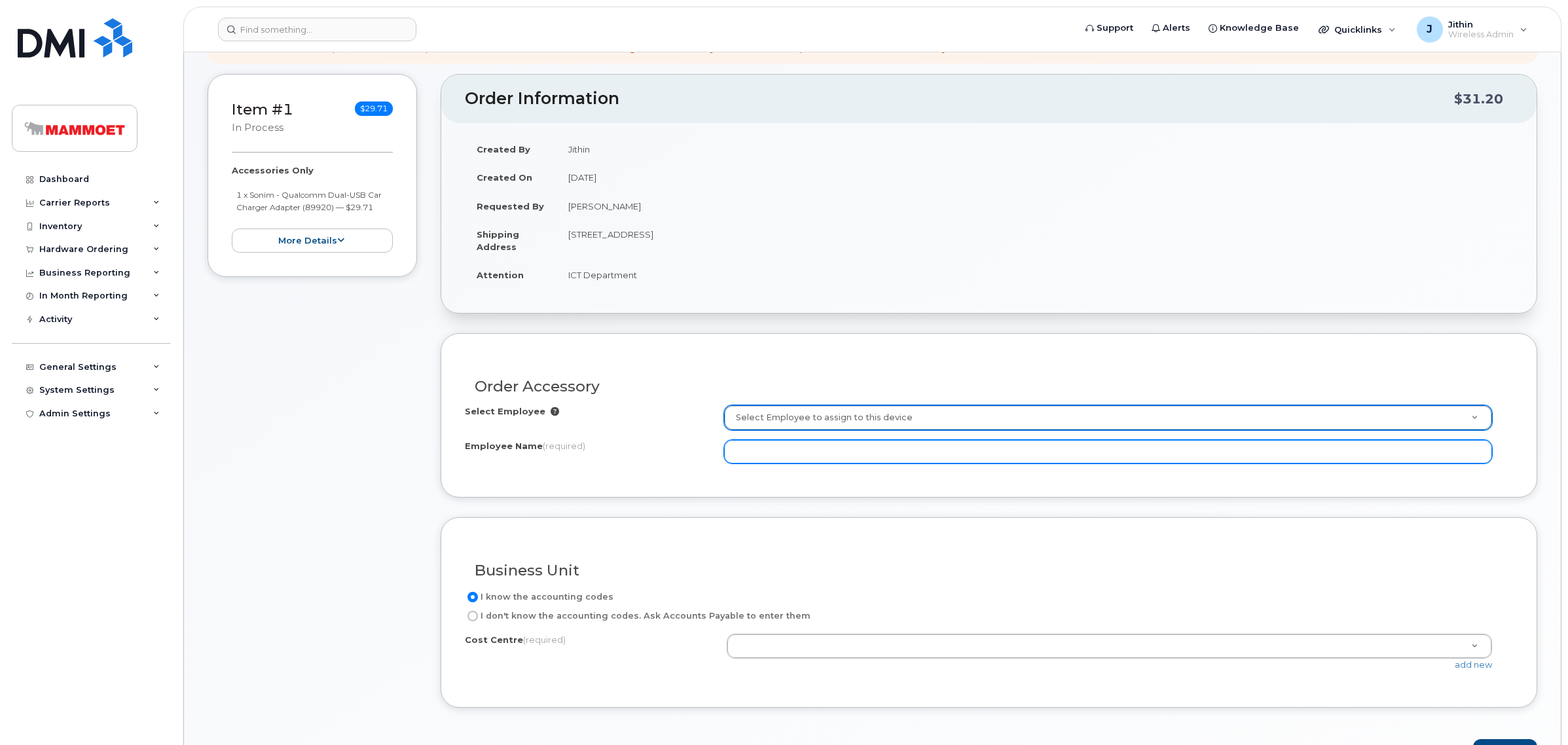
click at [751, 462] on input "Employee Name (required)" at bounding box center [1108, 451] width 768 height 24
type input "[PERSON_NAME]"
type input "j"
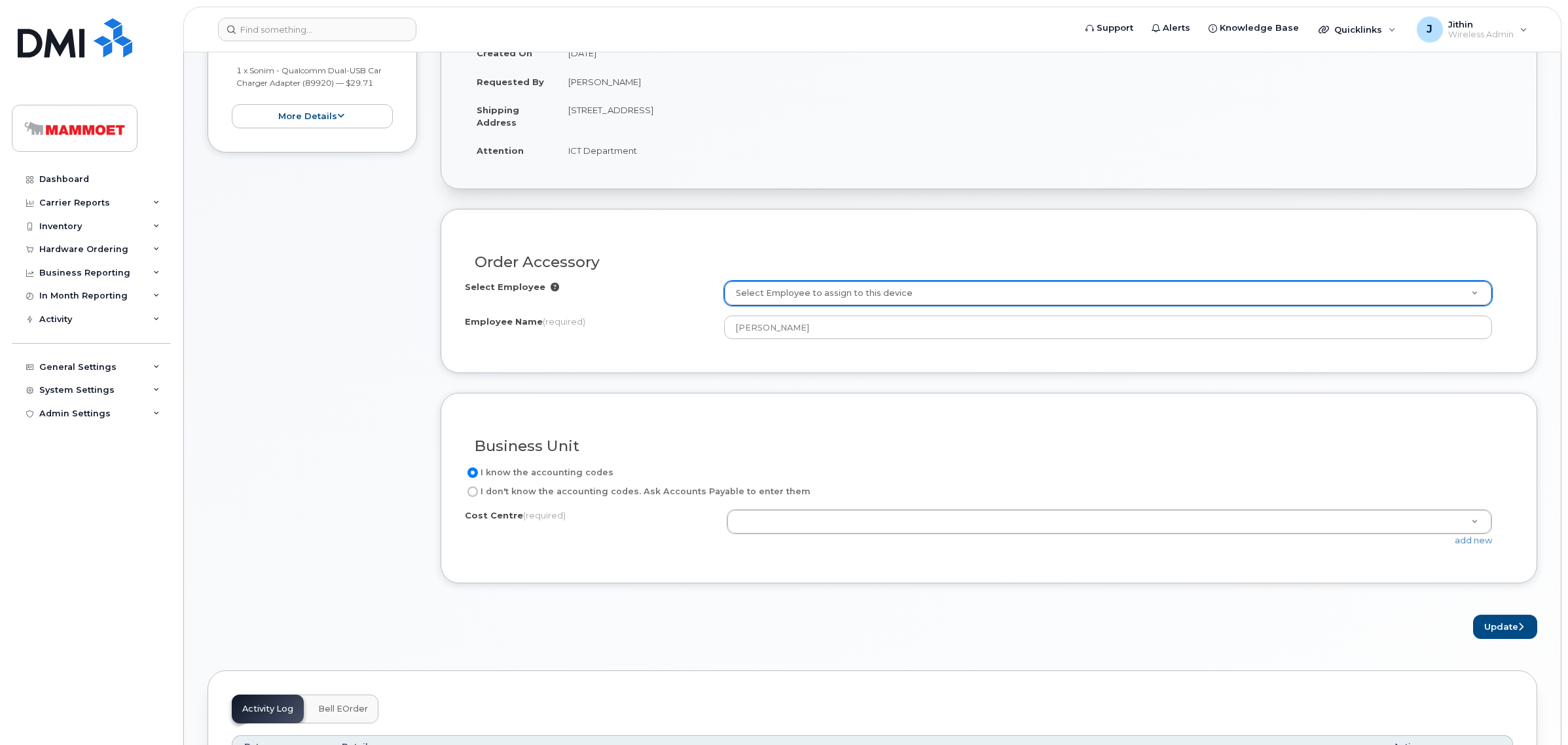
scroll to position [327, 0]
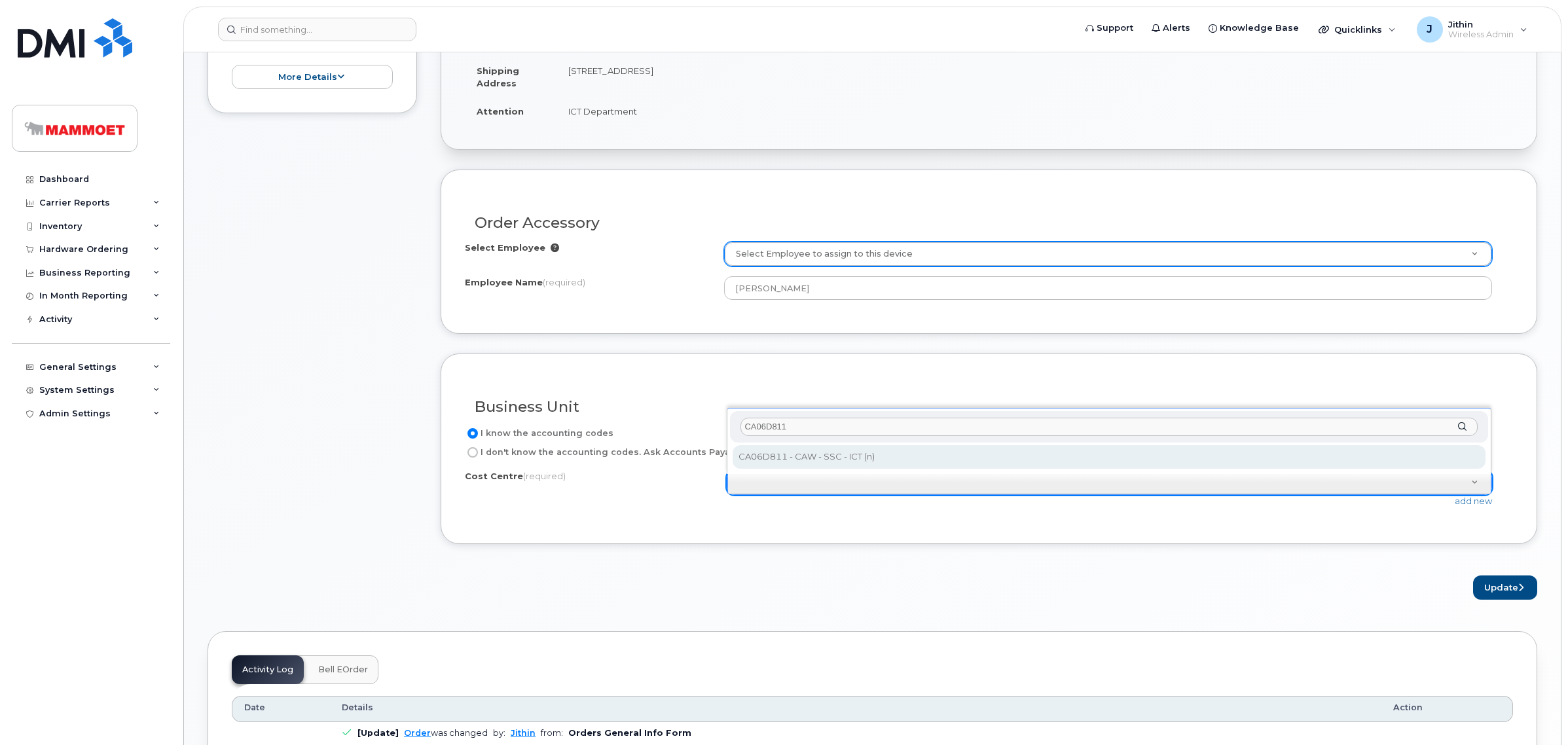
type input "CA06D811"
select select "CA06D811"
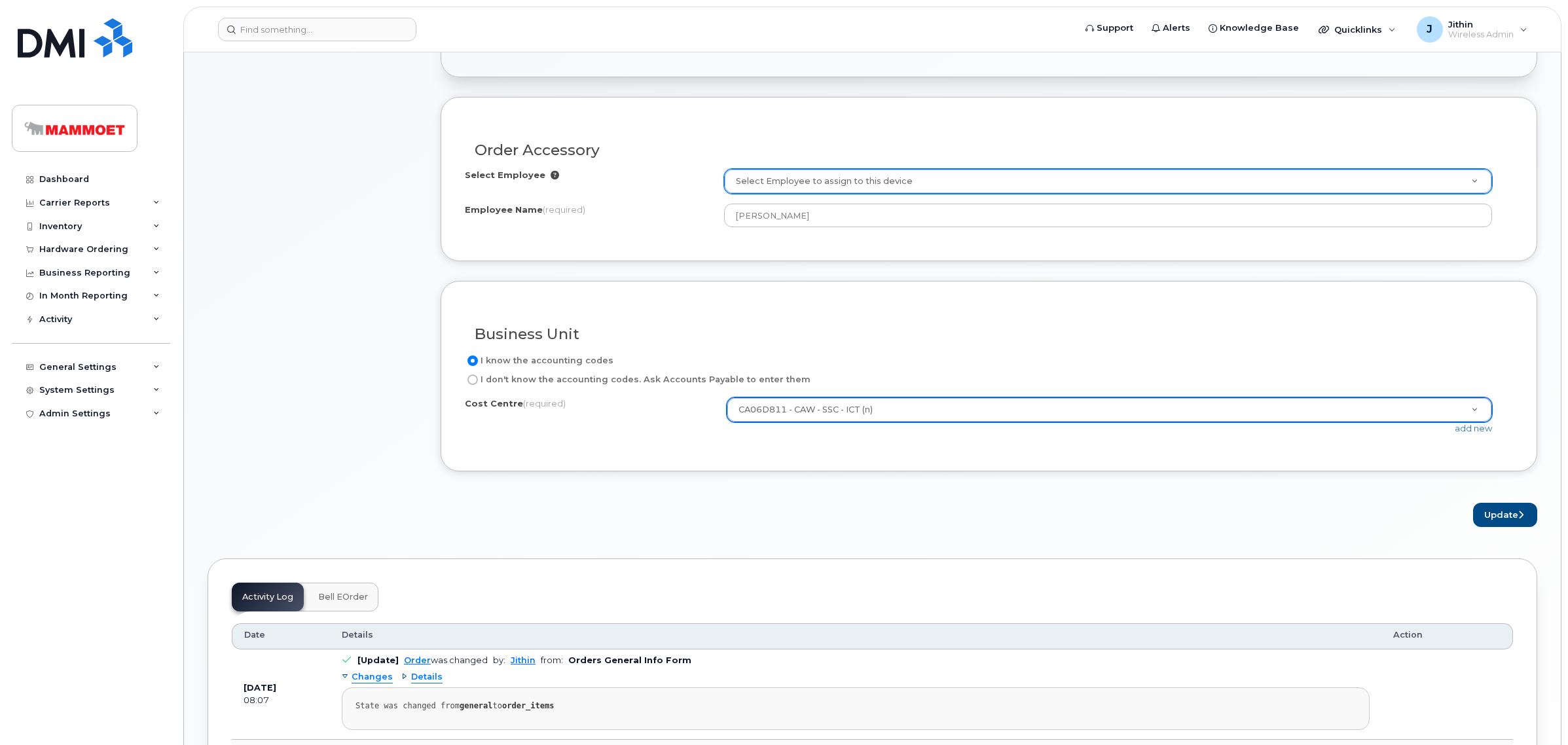
scroll to position [409, 0]
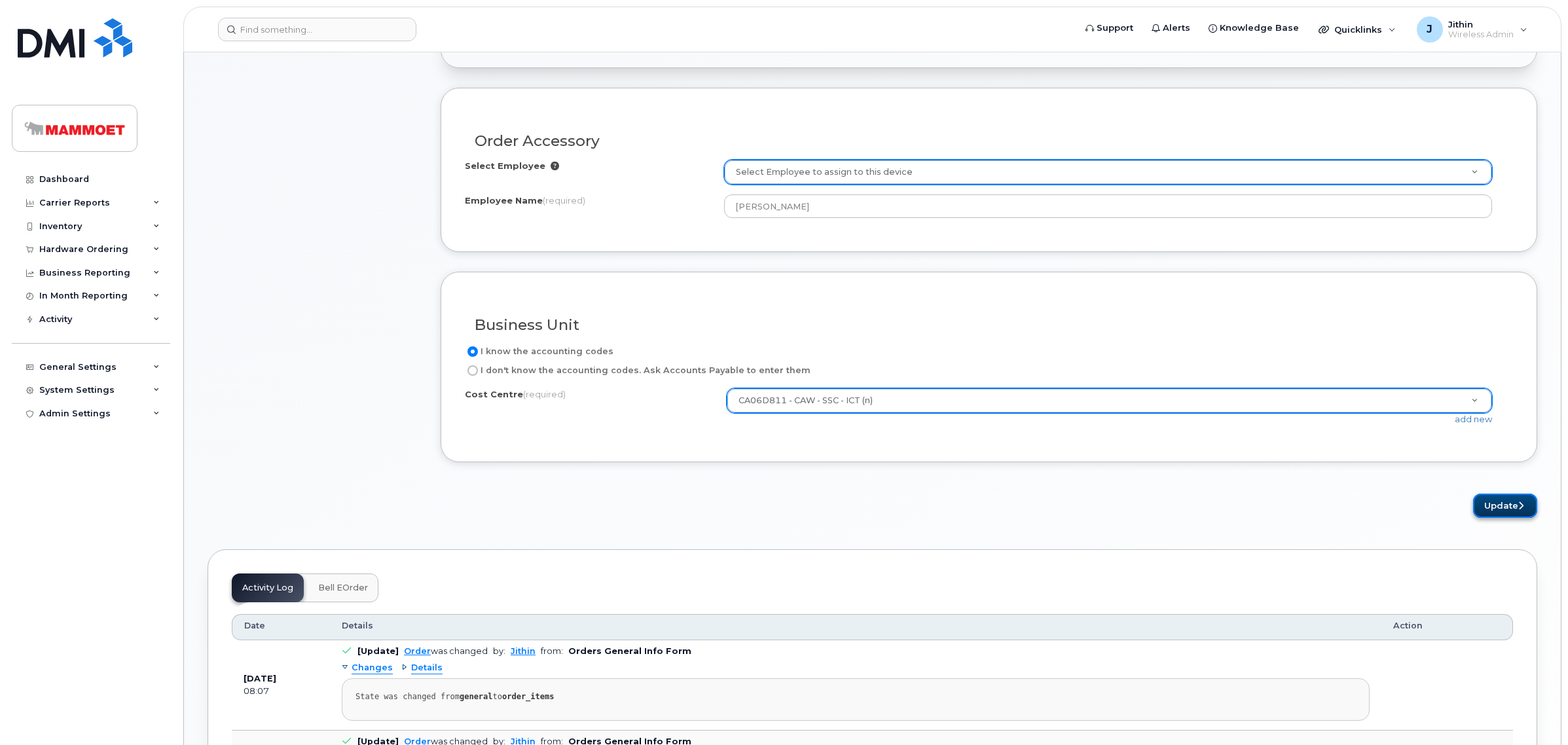
click at [1486, 518] on button "Update" at bounding box center [1505, 505] width 64 height 25
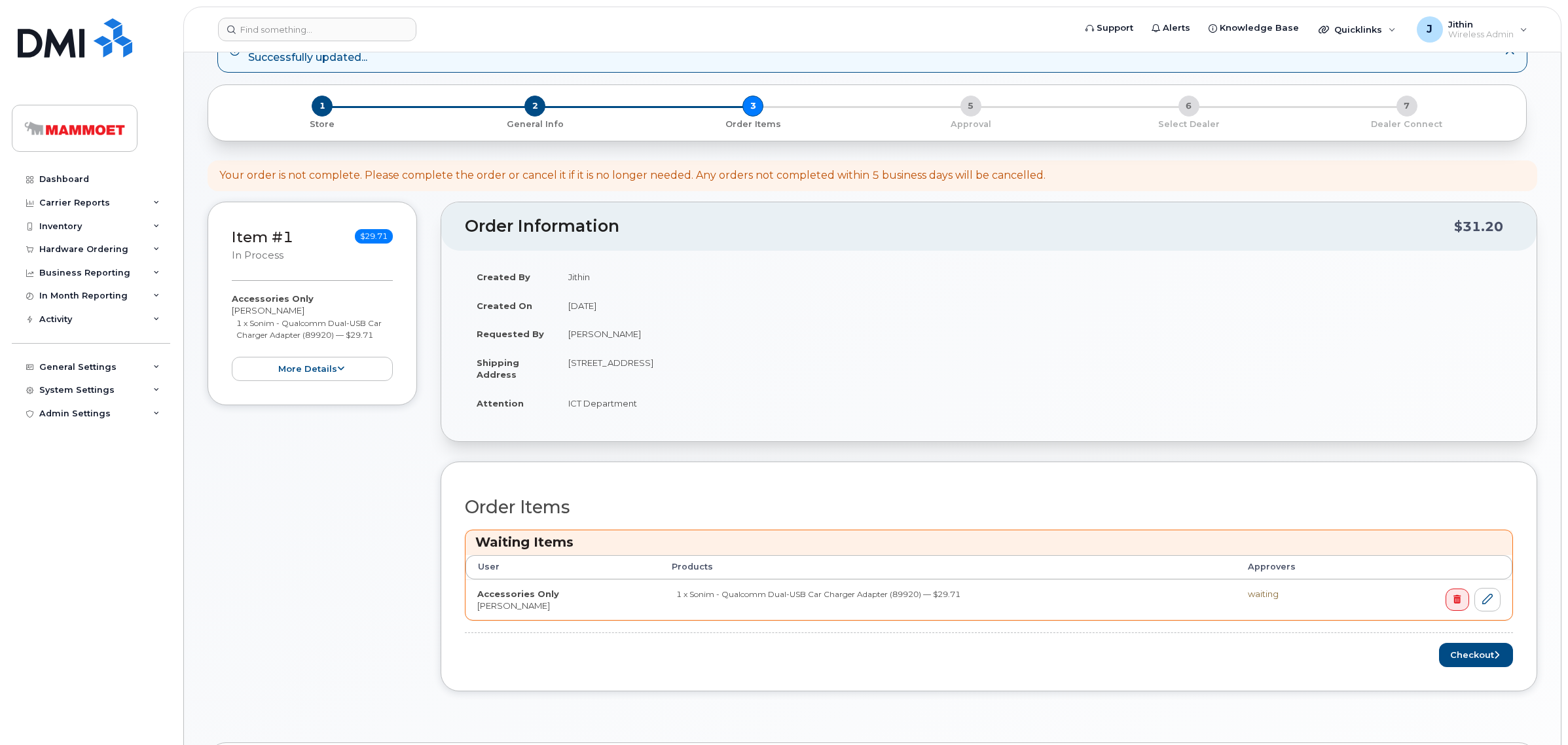
scroll to position [327, 0]
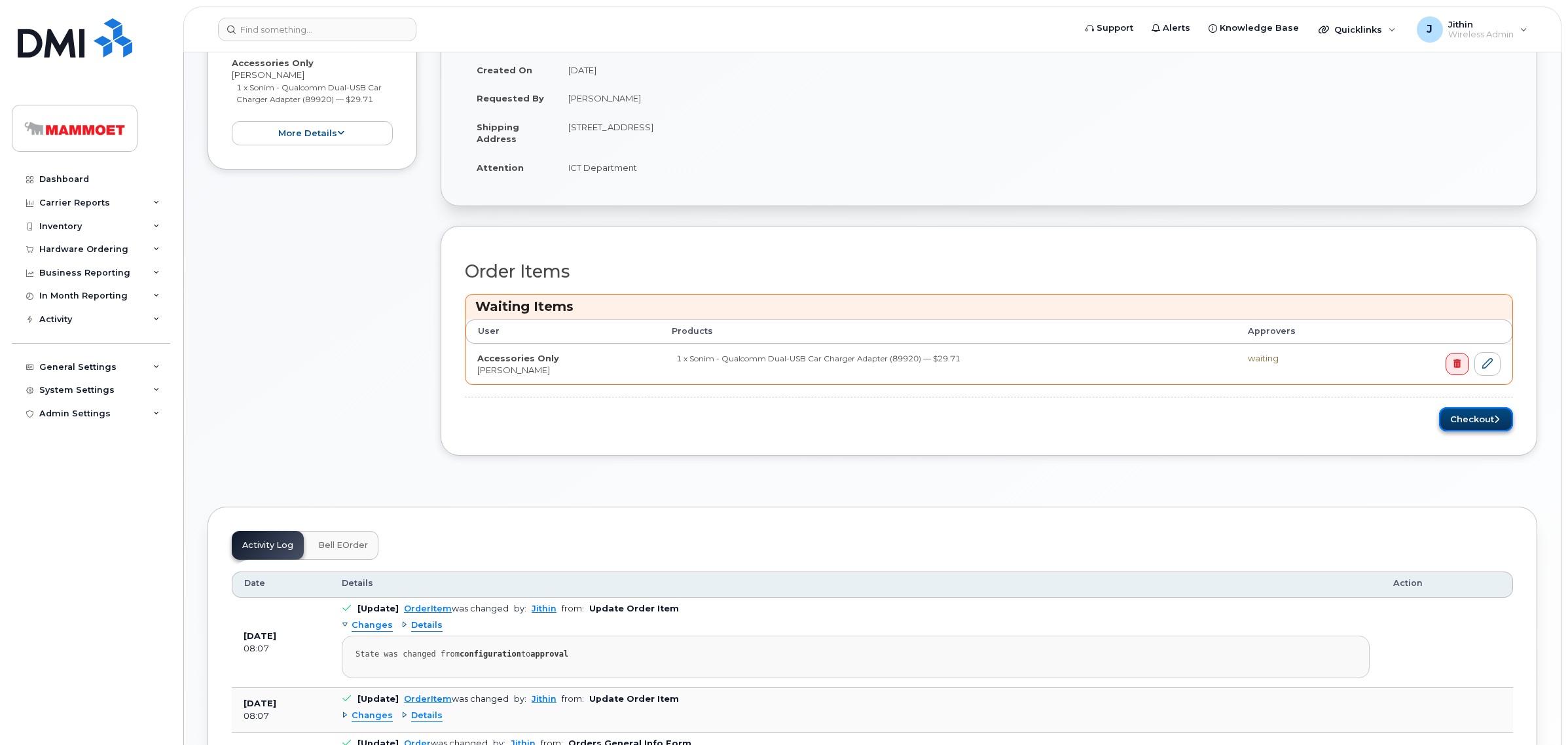
click at [1477, 424] on button "Checkout" at bounding box center [1475, 419] width 74 height 25
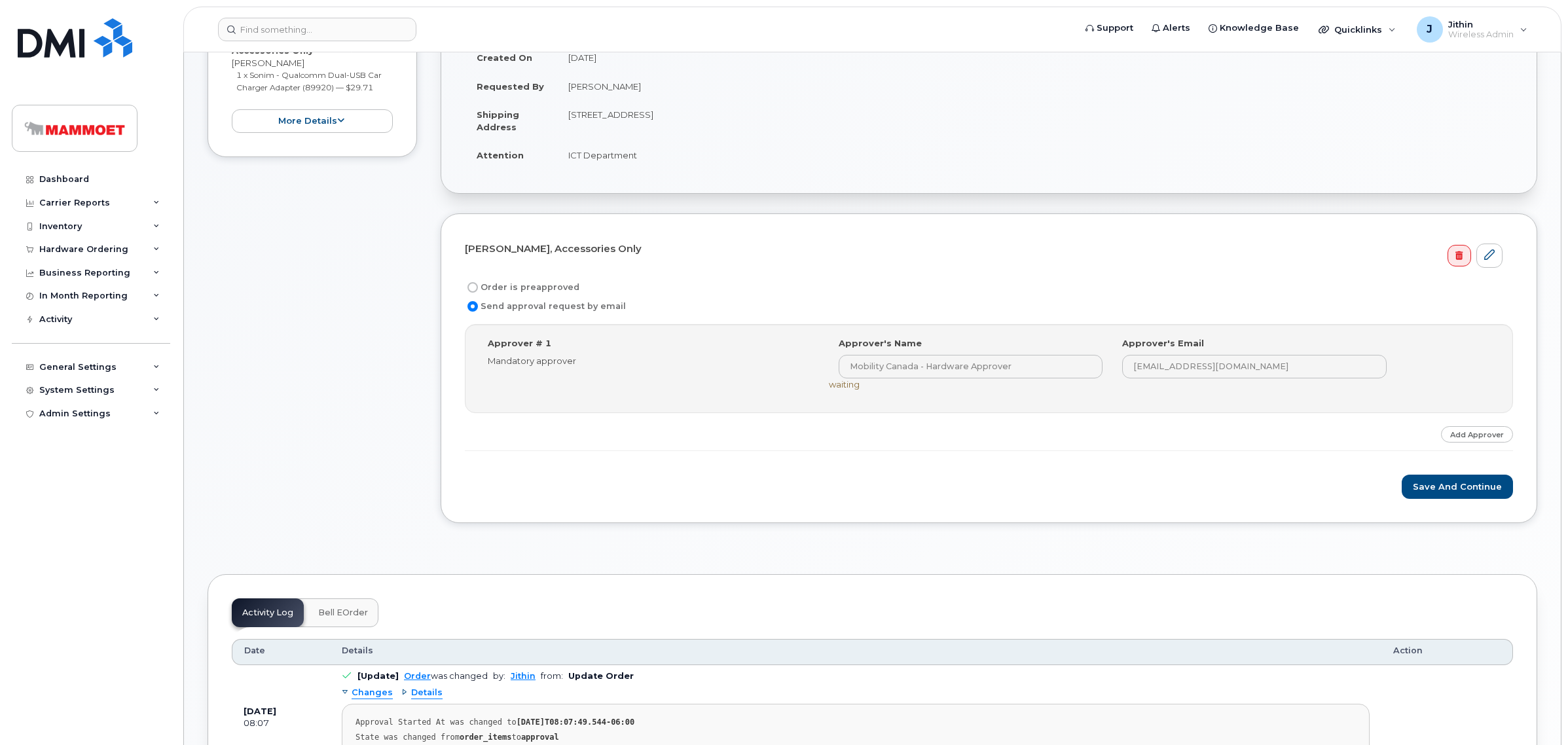
scroll to position [245, 0]
click at [1454, 428] on link "Add Approver" at bounding box center [1477, 431] width 72 height 17
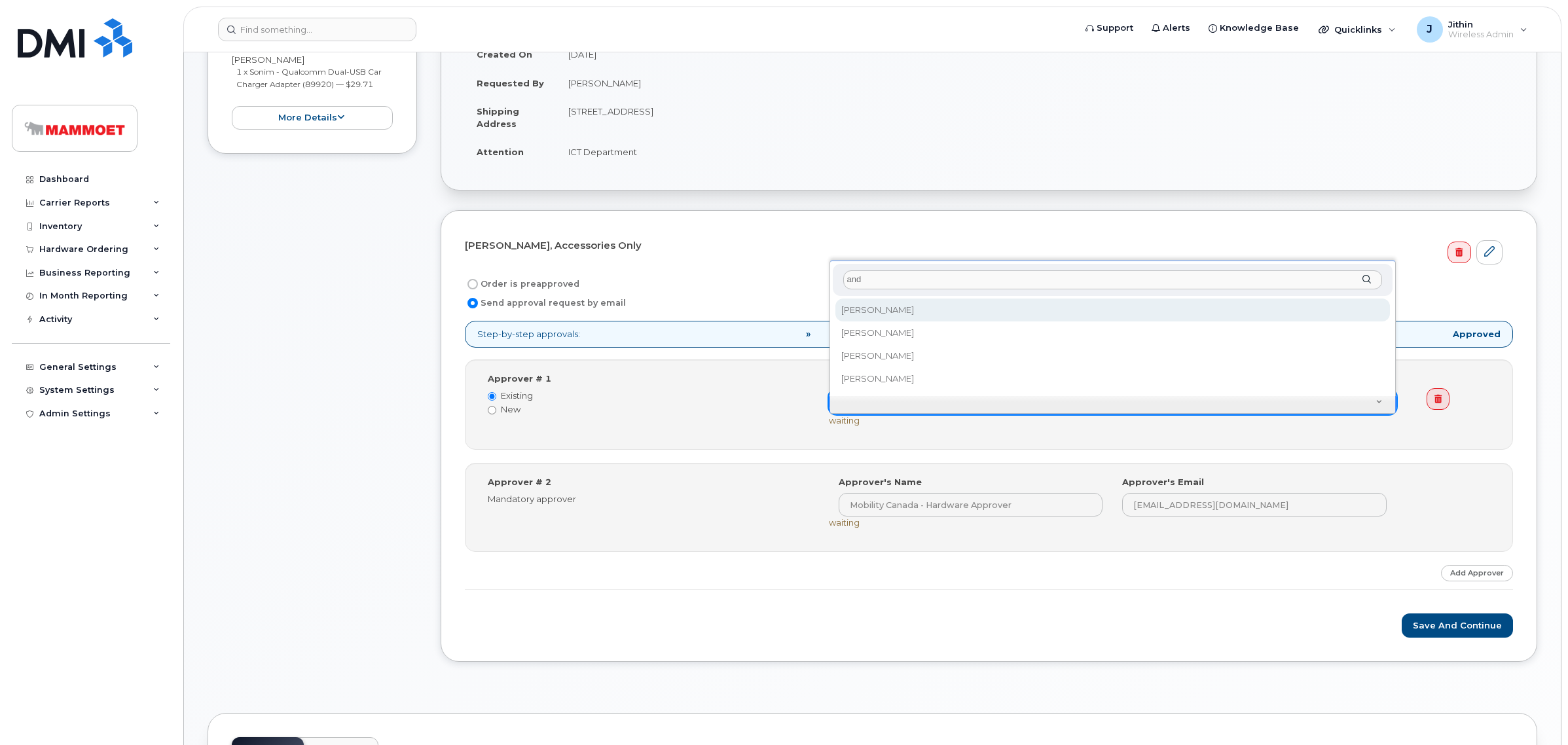
type input "and"
select select
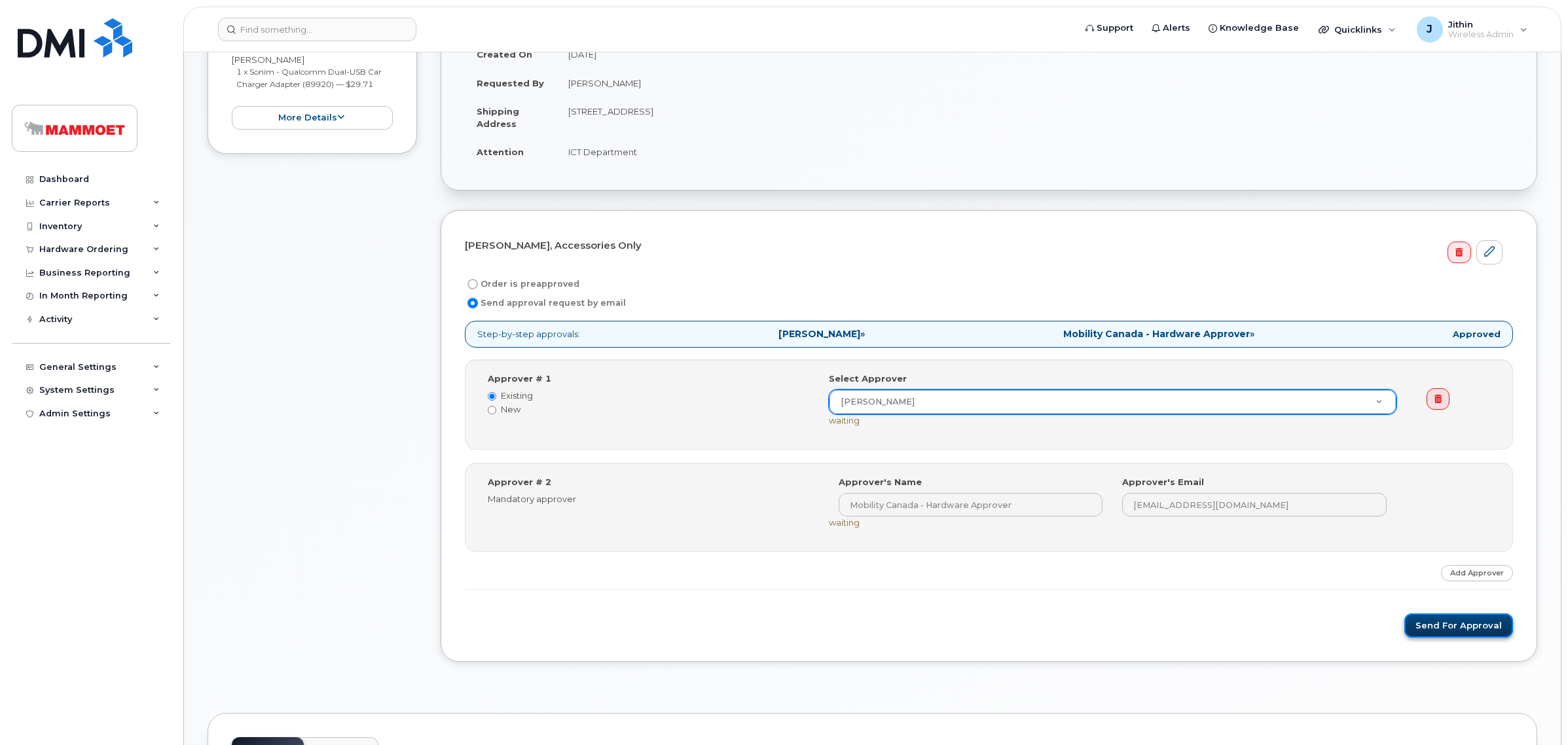
click at [1438, 626] on button "Send for Approval" at bounding box center [1458, 625] width 109 height 25
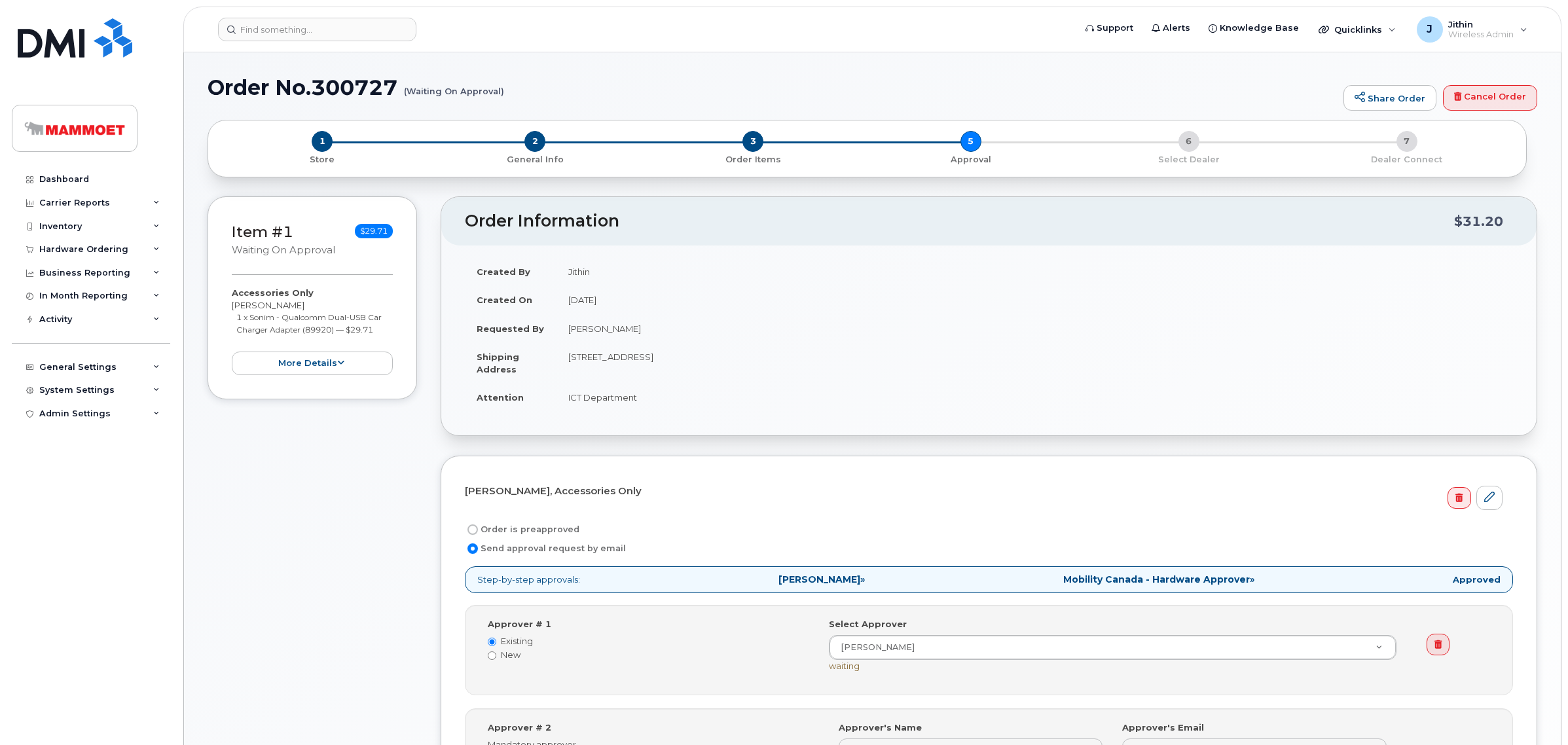
select select
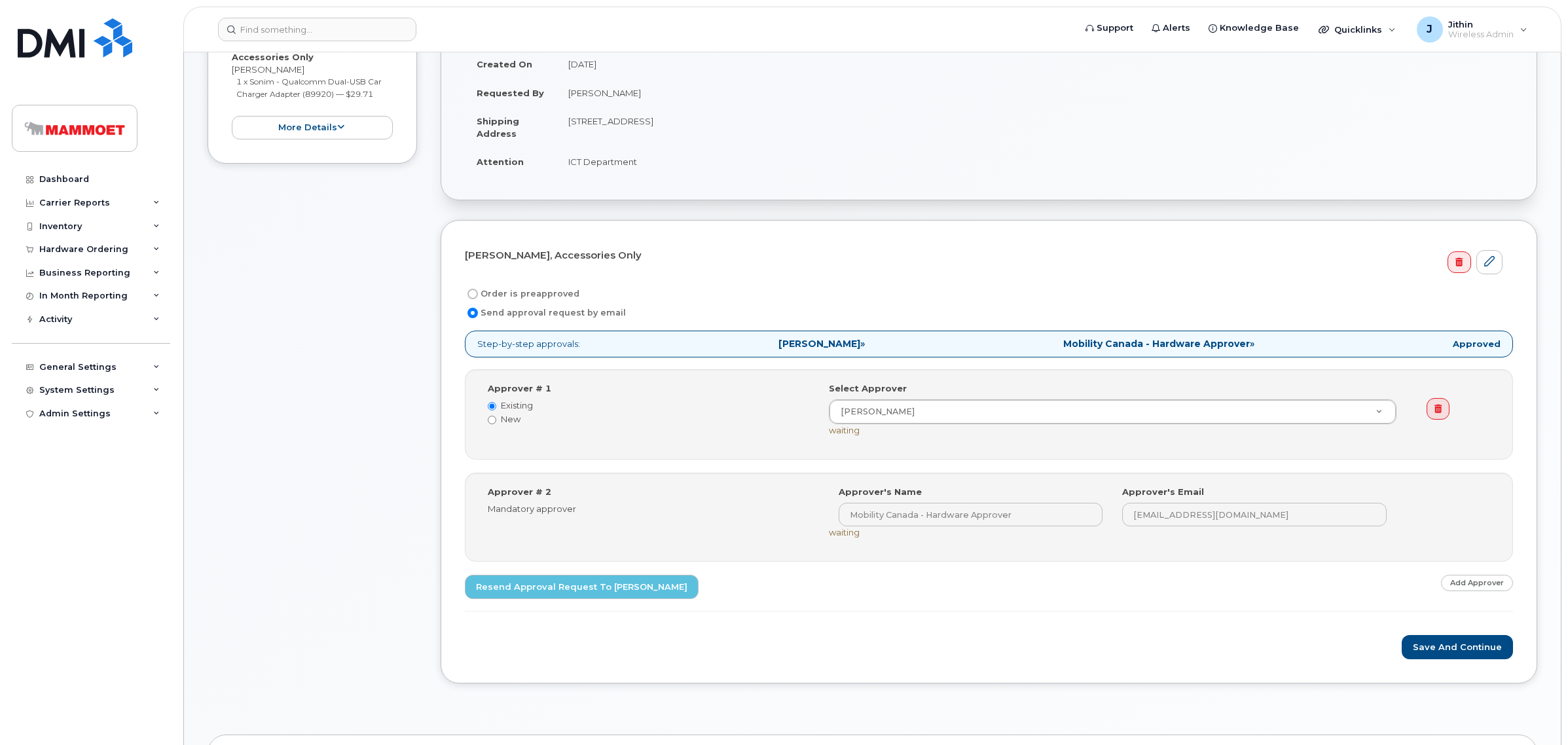
scroll to position [245, 0]
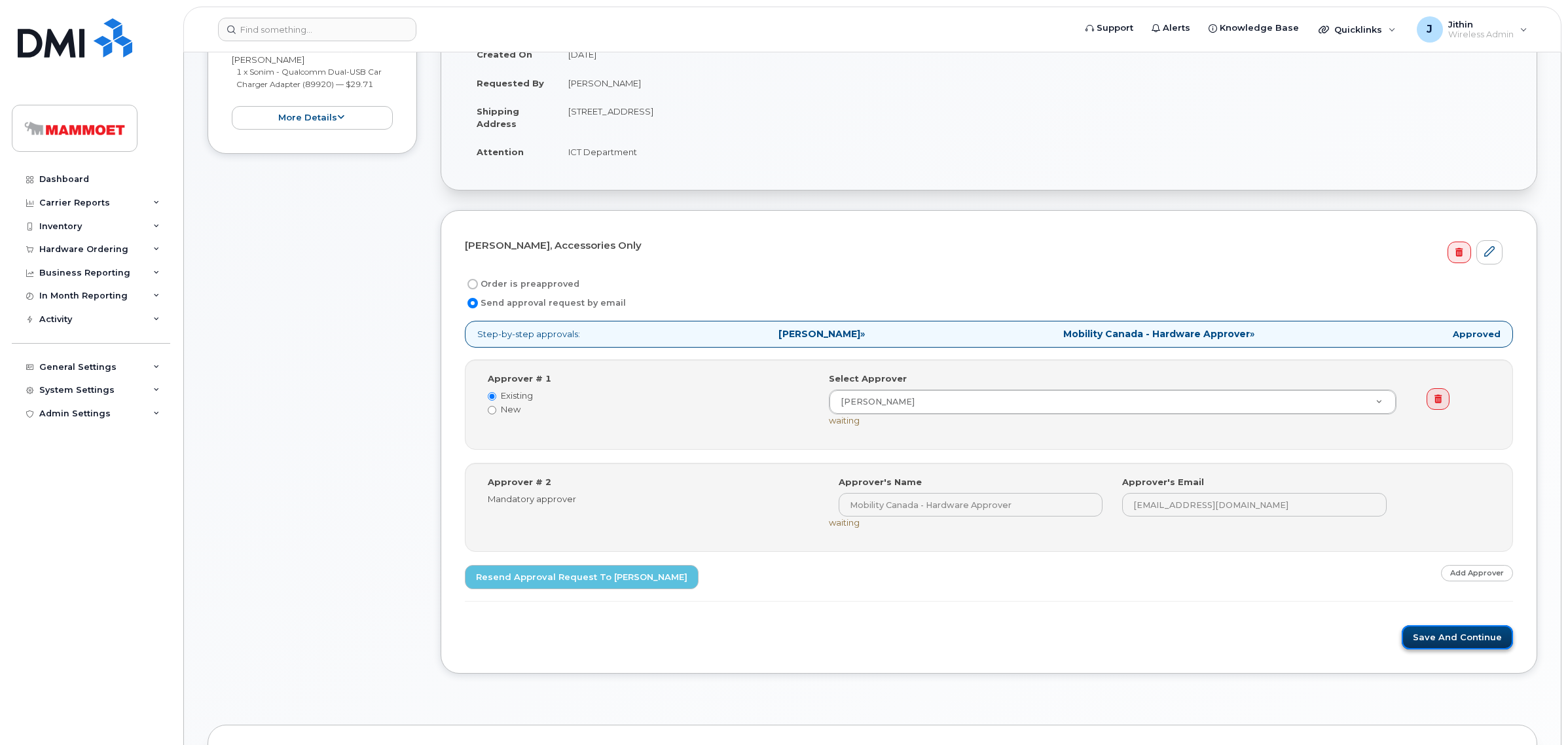
click at [1429, 639] on button "Save and Continue" at bounding box center [1457, 637] width 111 height 25
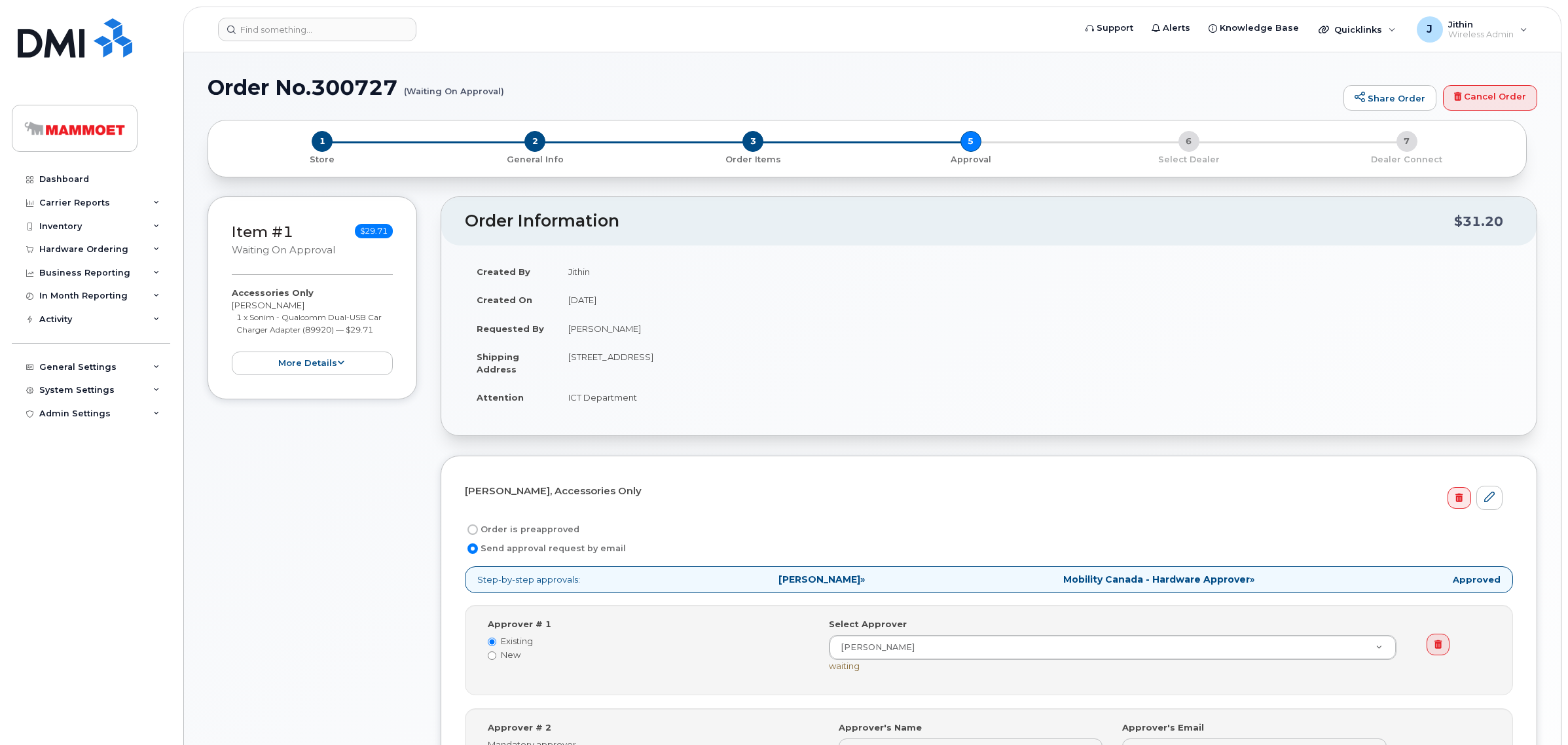
select select
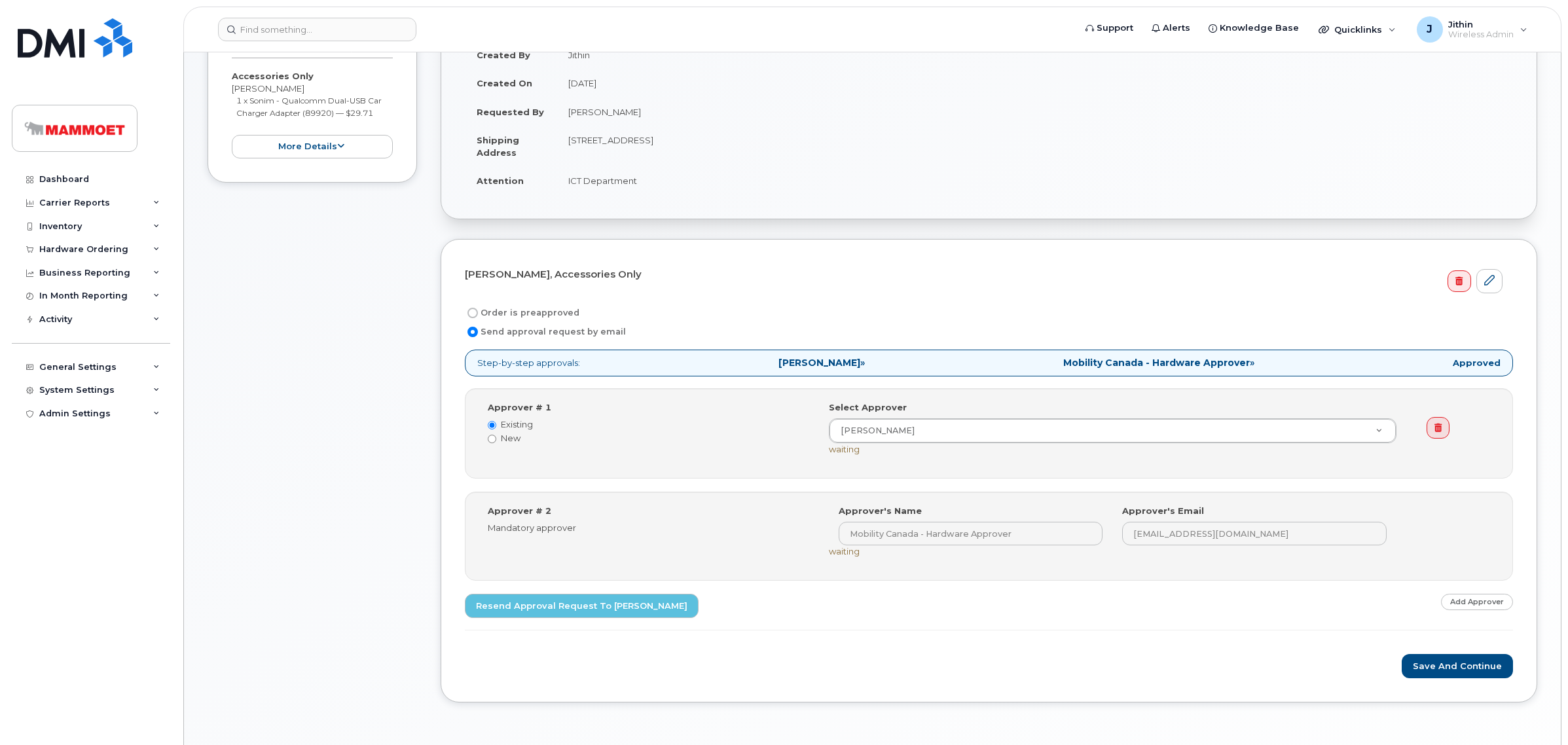
scroll to position [245, 0]
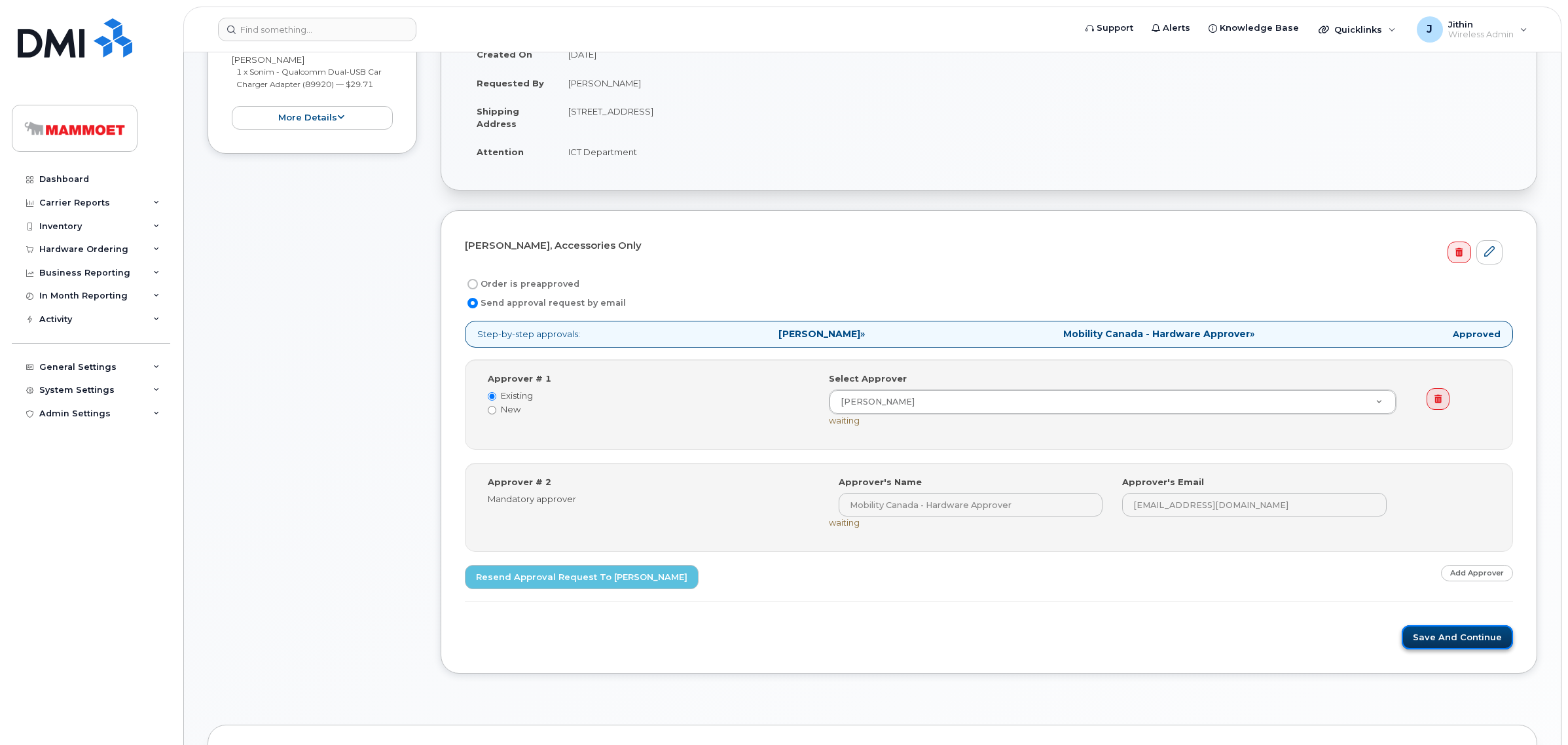
click at [1420, 637] on button "Save and Continue" at bounding box center [1457, 637] width 111 height 25
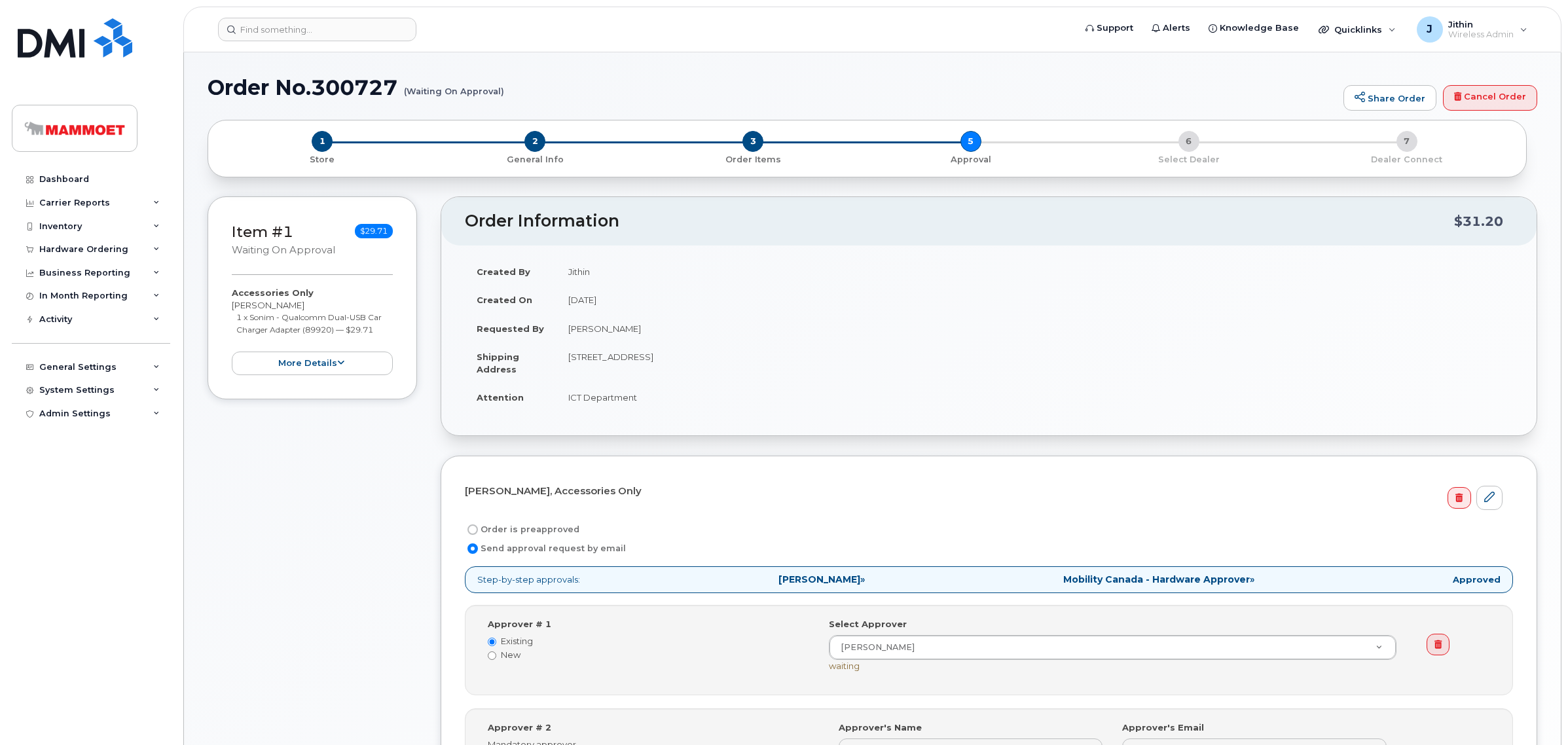
select select
click at [50, 184] on div "Dashboard" at bounding box center [63, 179] width 50 height 10
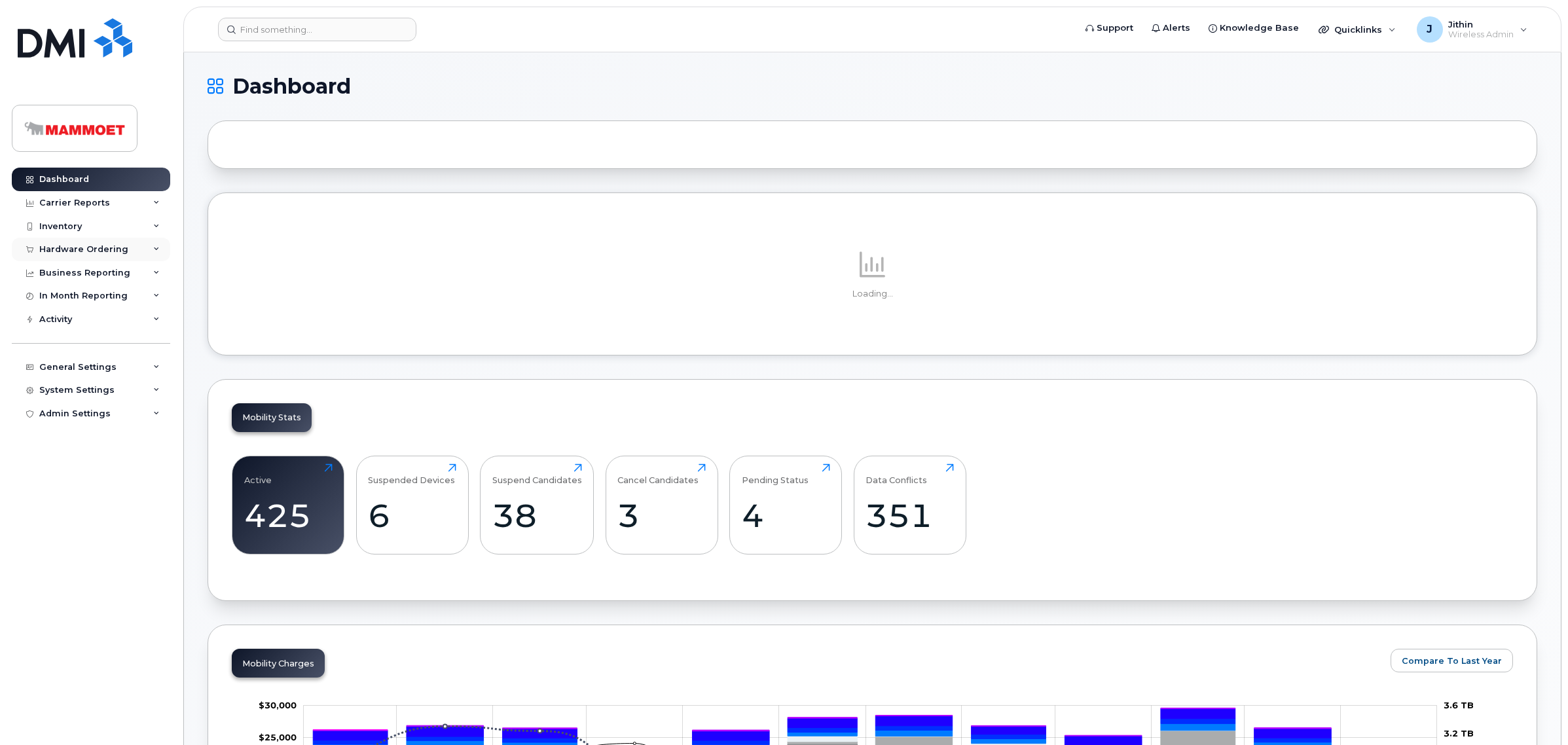
click at [63, 250] on div "Hardware Ordering" at bounding box center [83, 249] width 89 height 10
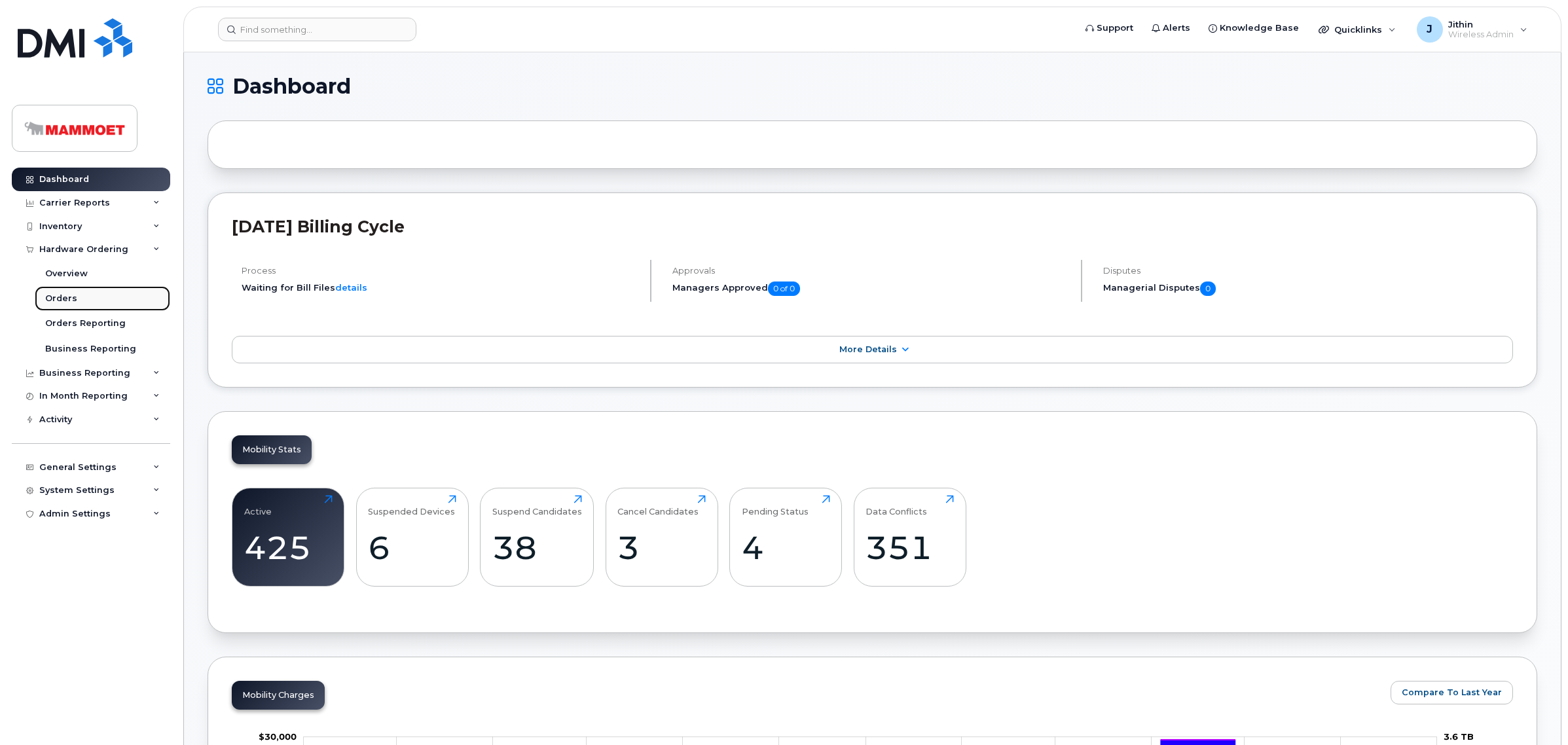
click at [65, 293] on link "Orders" at bounding box center [102, 298] width 136 height 25
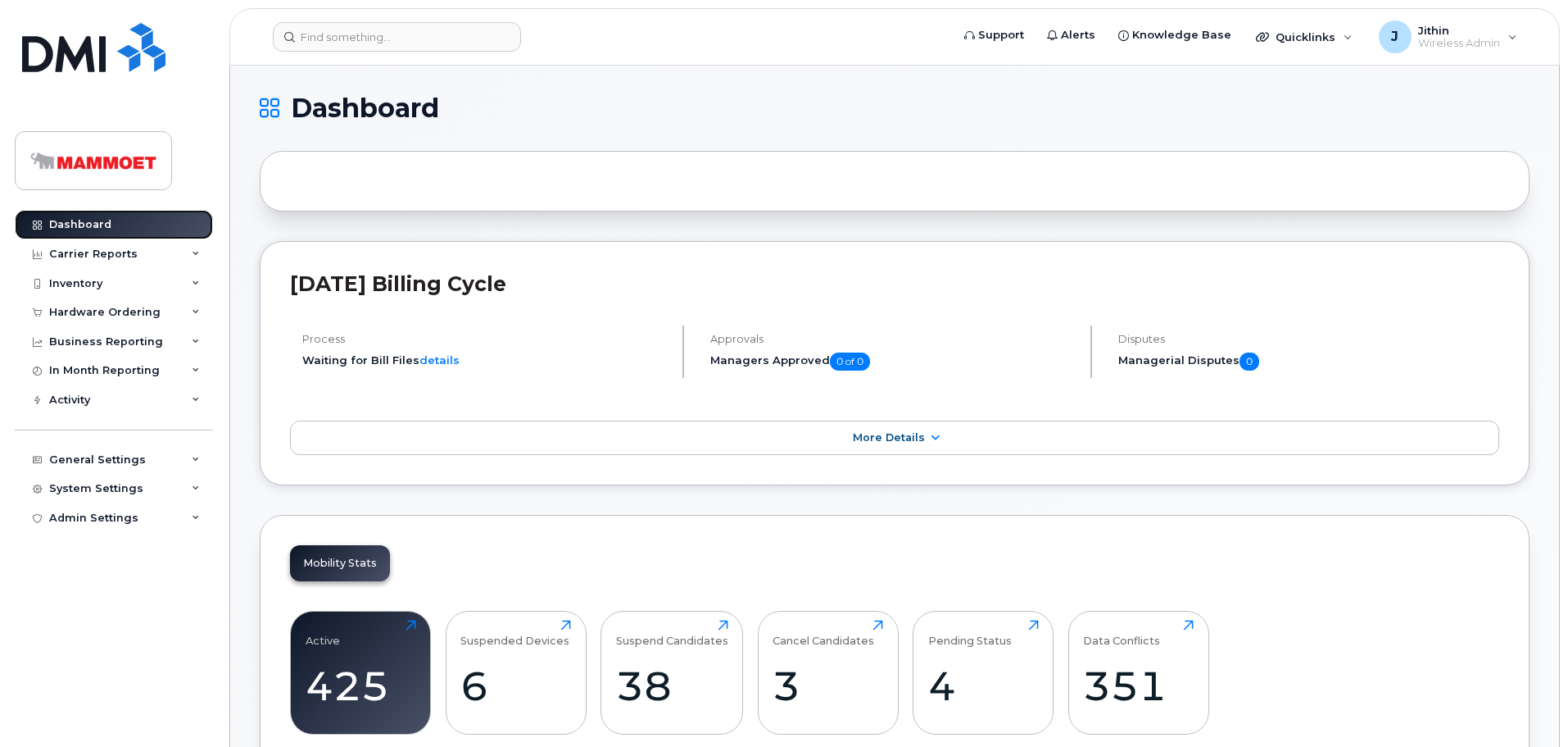
click at [132, 219] on link "Dashboard" at bounding box center [114, 224] width 199 height 30
click at [110, 321] on div "Hardware Ordering" at bounding box center [114, 312] width 199 height 30
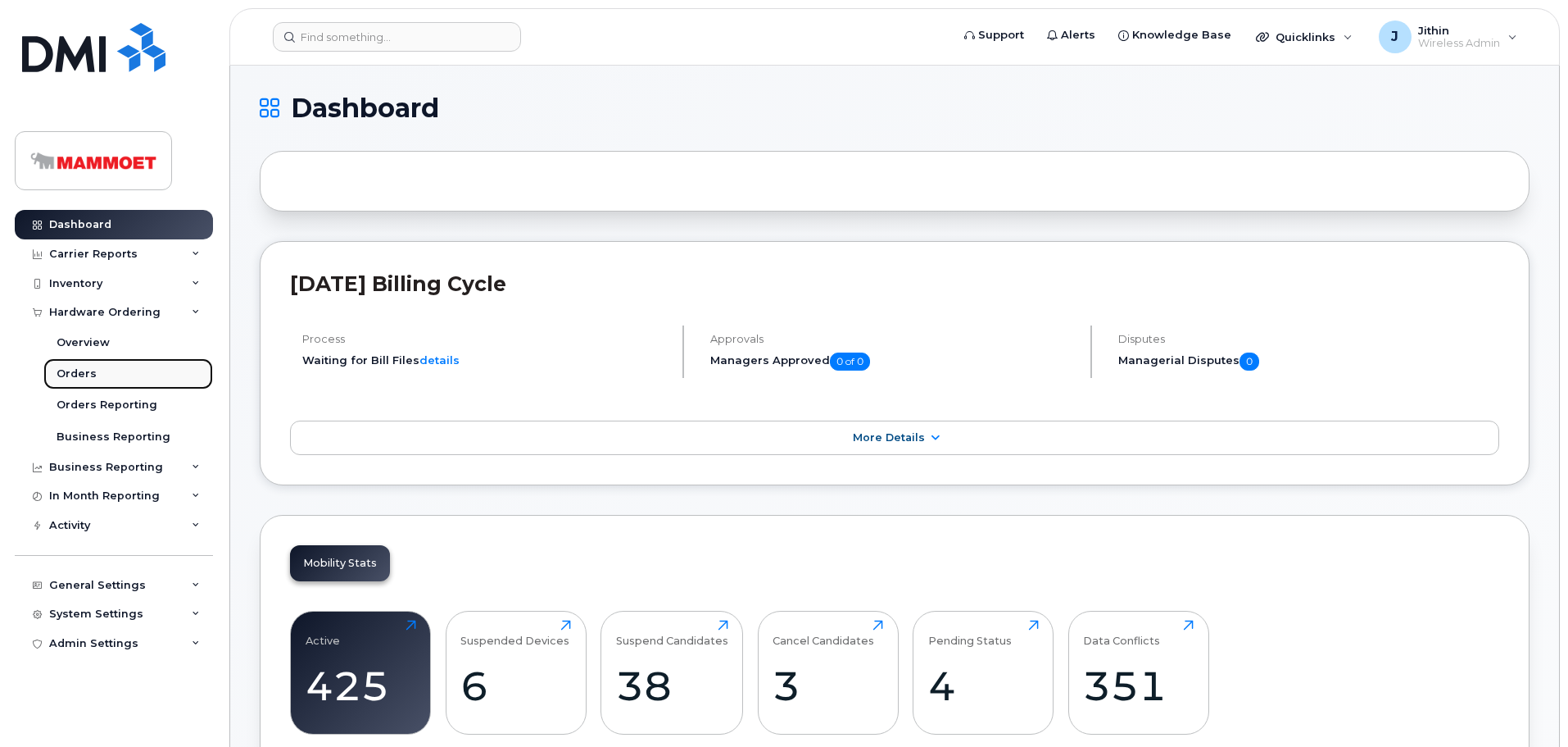
click at [93, 376] on link "Orders" at bounding box center [128, 374] width 170 height 31
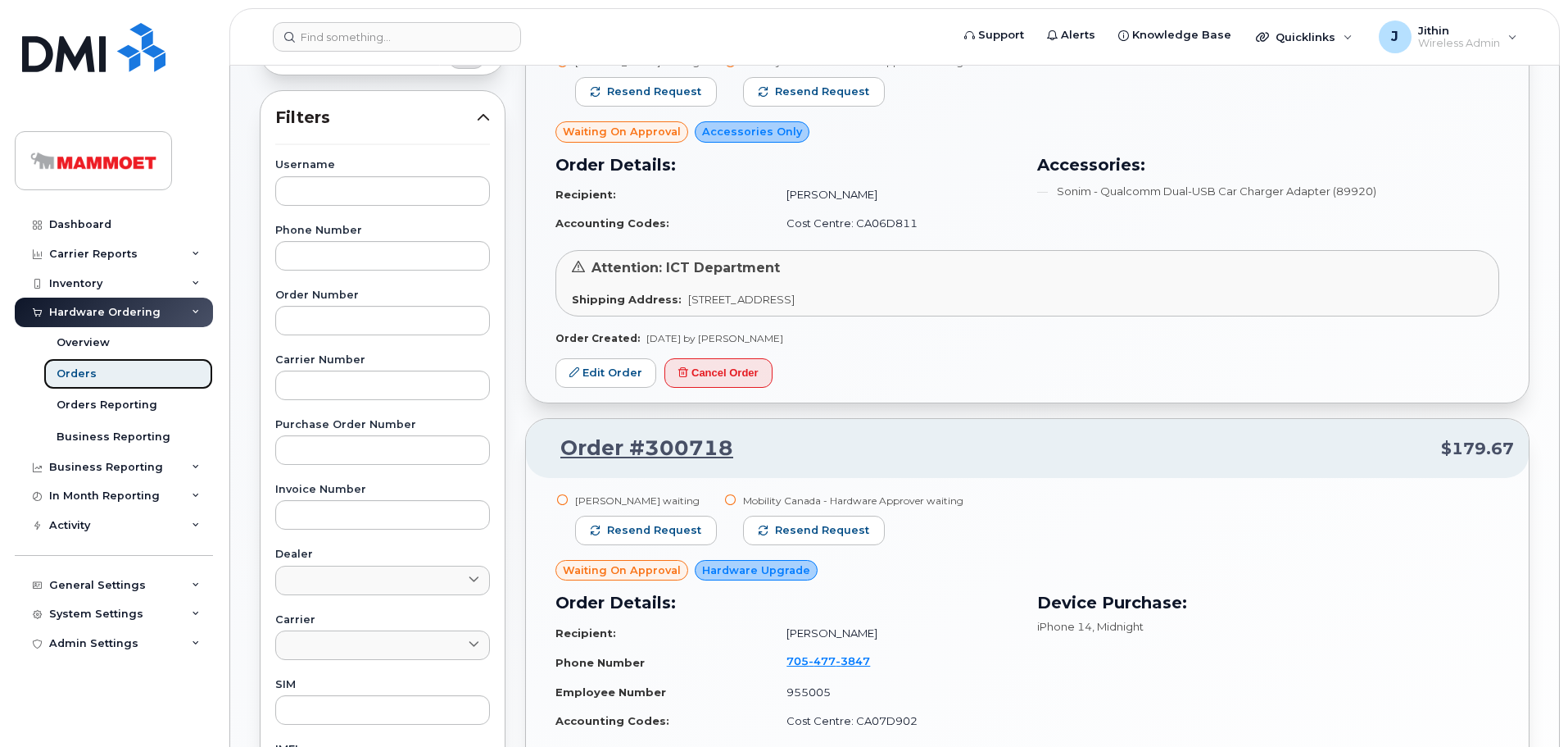
scroll to position [245, 0]
click at [602, 374] on link "Edit Order" at bounding box center [605, 373] width 100 height 31
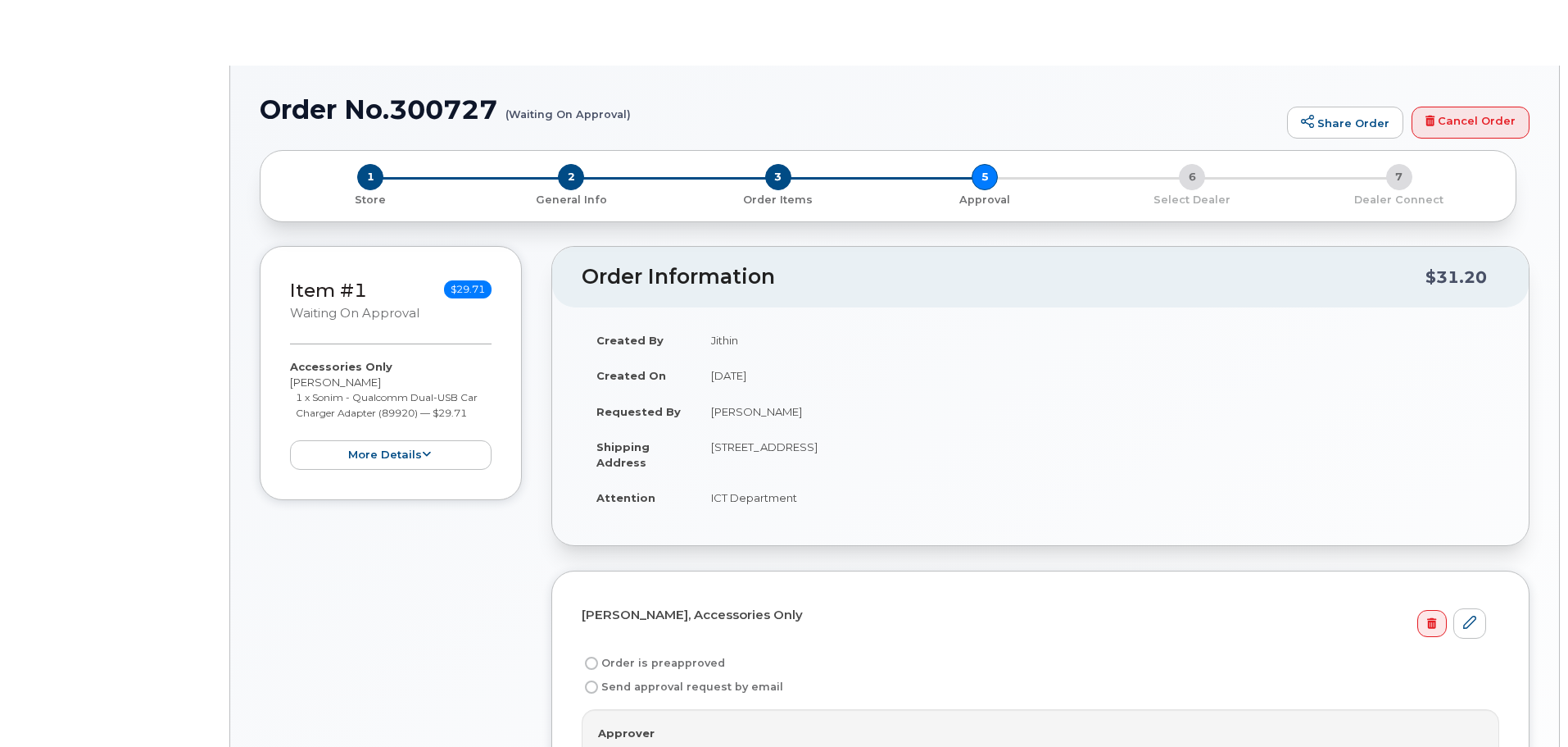
radio input "true"
select select
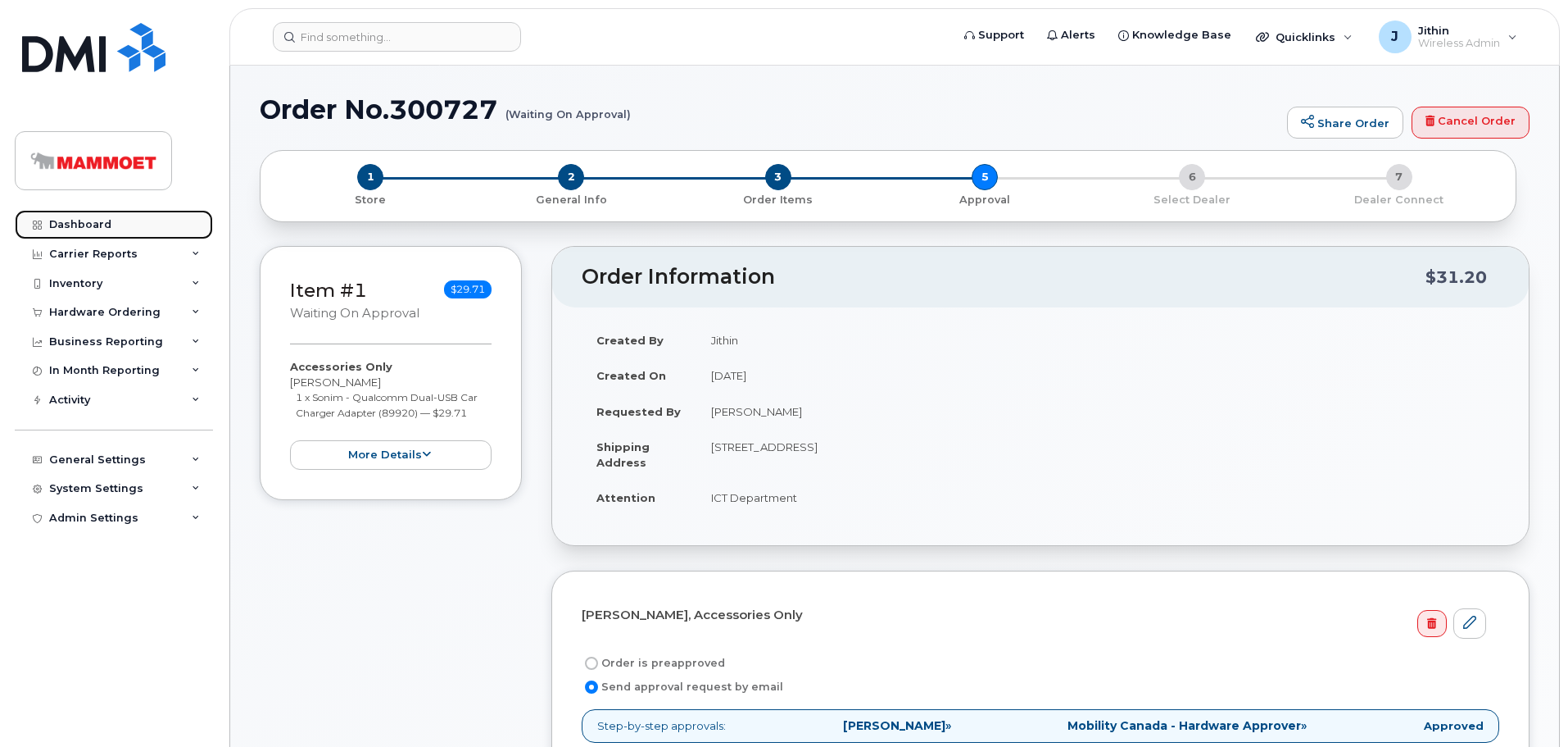
click at [61, 217] on link "Dashboard" at bounding box center [114, 224] width 199 height 30
